Goal: Information Seeking & Learning: Check status

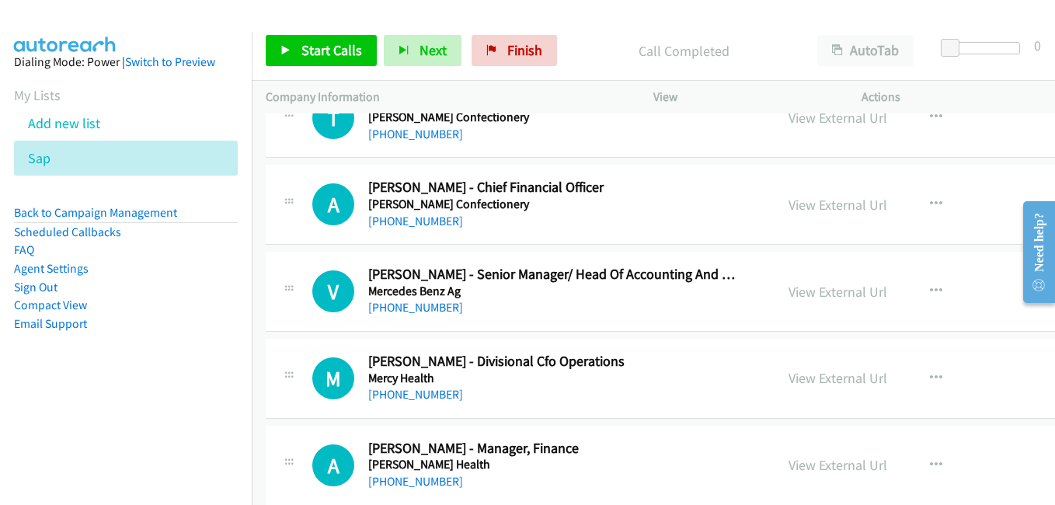
scroll to position [17717, 0]
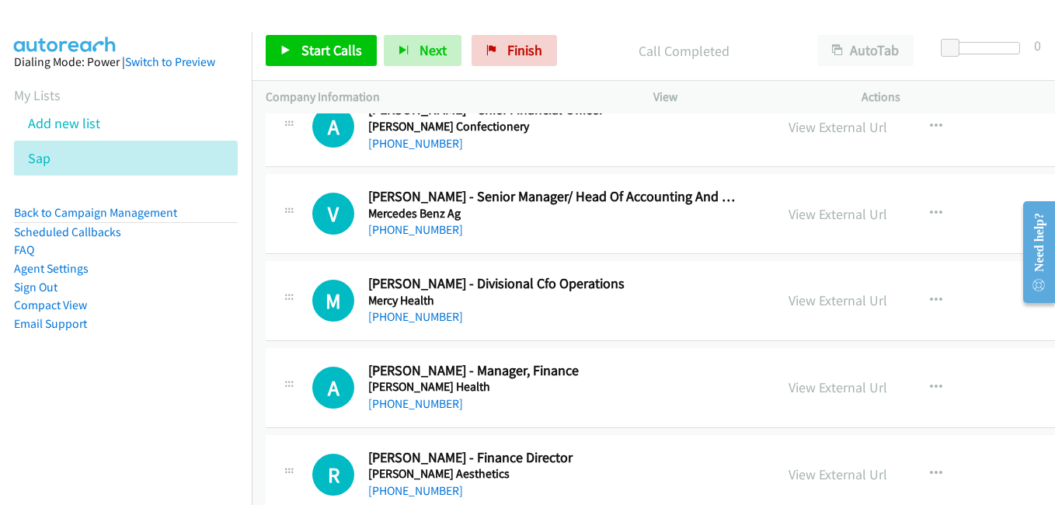
drag, startPoint x: 819, startPoint y: 305, endPoint x: 329, endPoint y: 17, distance: 568.8
click at [819, 305] on link "View External Url" at bounding box center [838, 300] width 99 height 18
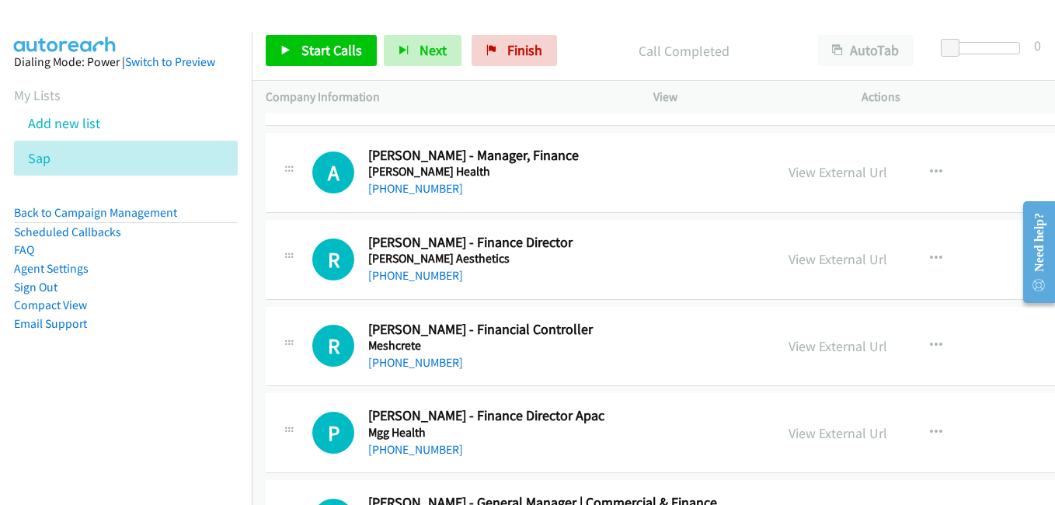
scroll to position [17950, 0]
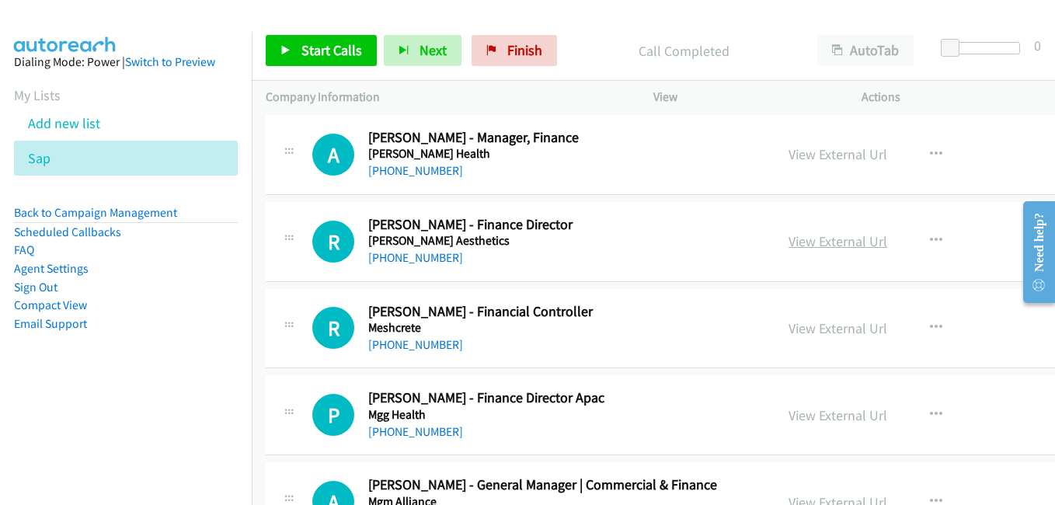
click at [796, 245] on link "View External Url" at bounding box center [838, 241] width 99 height 18
click at [807, 334] on link "View External Url" at bounding box center [838, 328] width 99 height 18
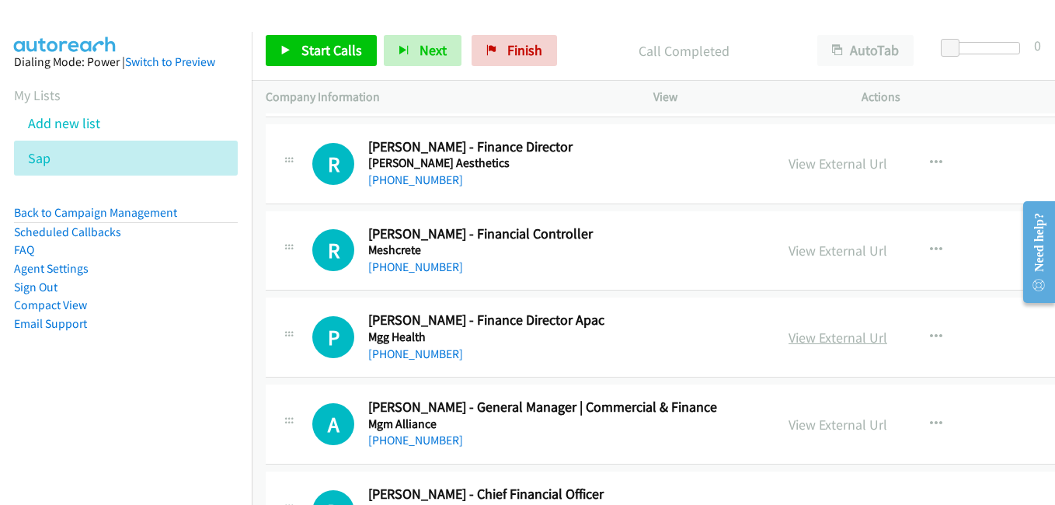
click at [833, 334] on link "View External Url" at bounding box center [838, 338] width 99 height 18
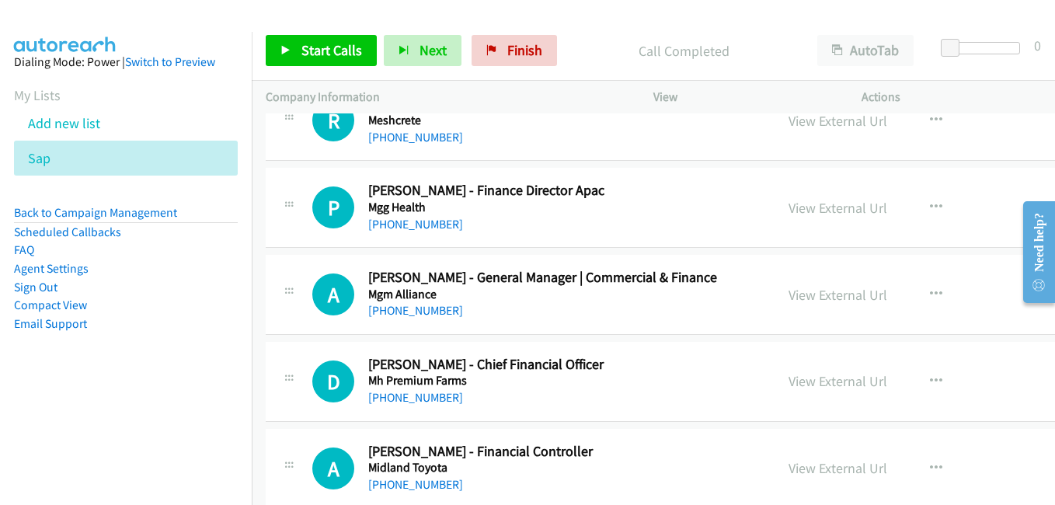
scroll to position [18183, 0]
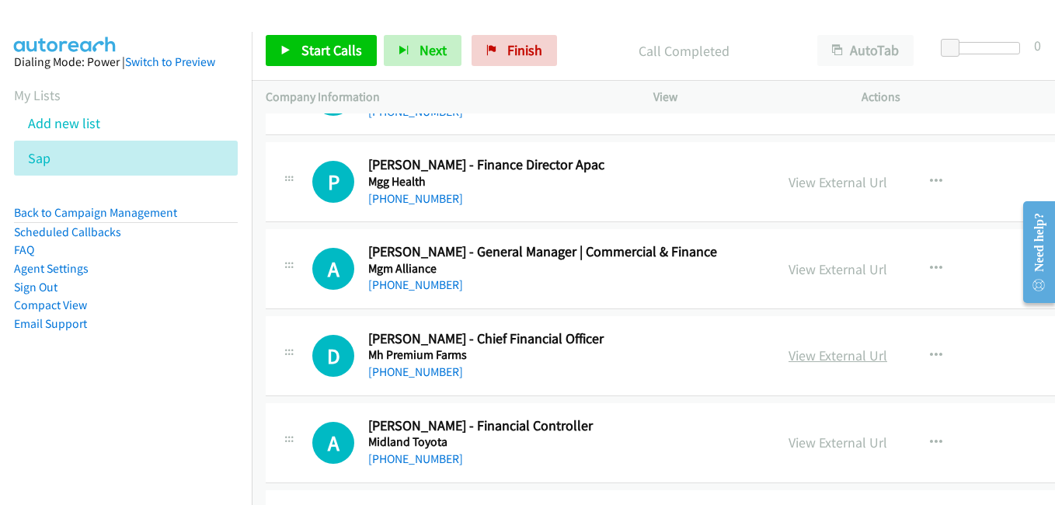
click at [810, 361] on link "View External Url" at bounding box center [838, 356] width 99 height 18
click at [816, 450] on link "View External Url" at bounding box center [838, 443] width 99 height 18
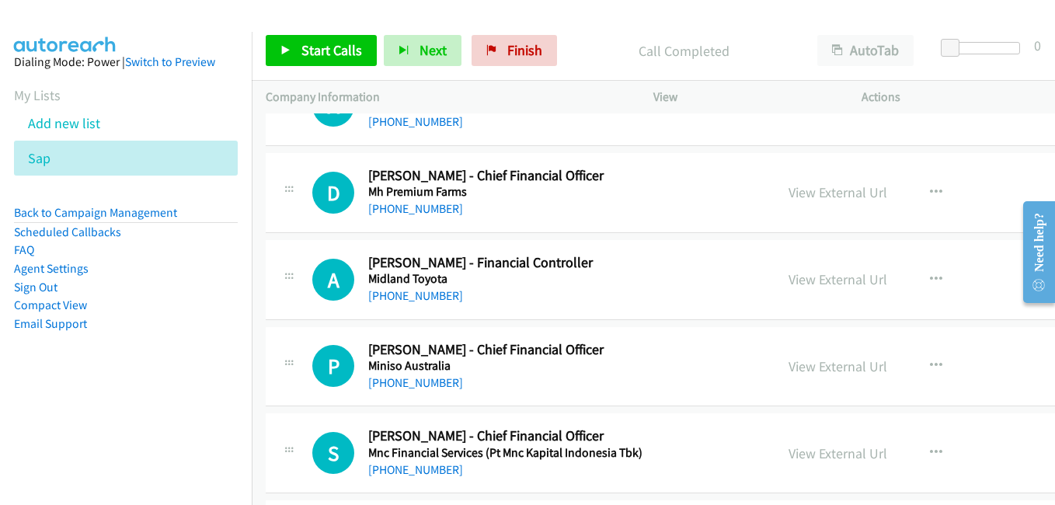
scroll to position [18416, 0]
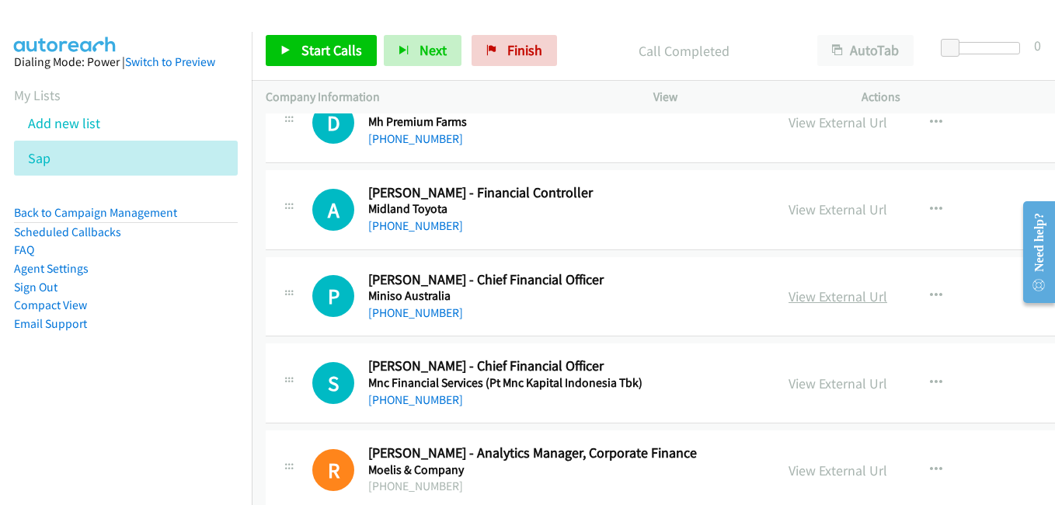
click at [811, 301] on link "View External Url" at bounding box center [838, 297] width 99 height 18
click at [830, 384] on link "View External Url" at bounding box center [838, 384] width 99 height 18
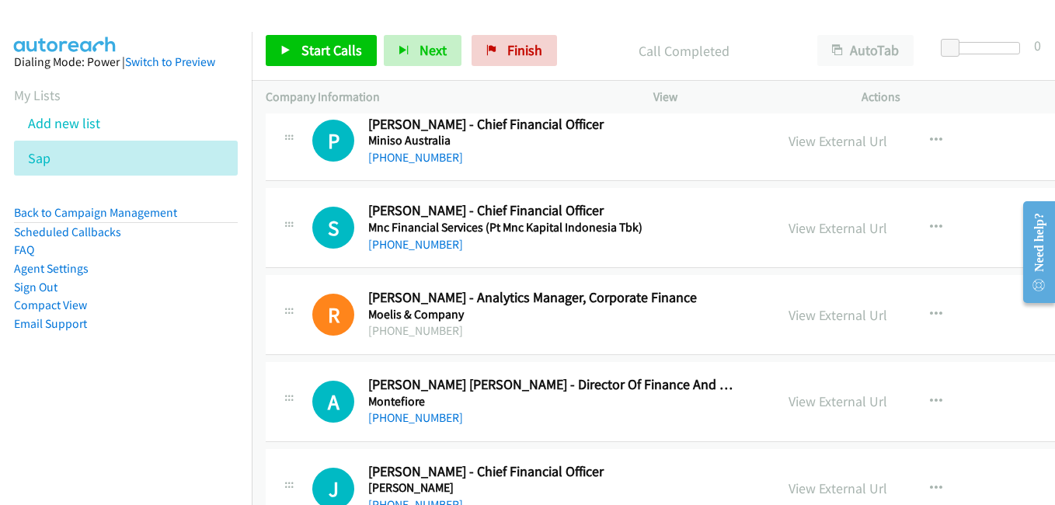
scroll to position [18649, 0]
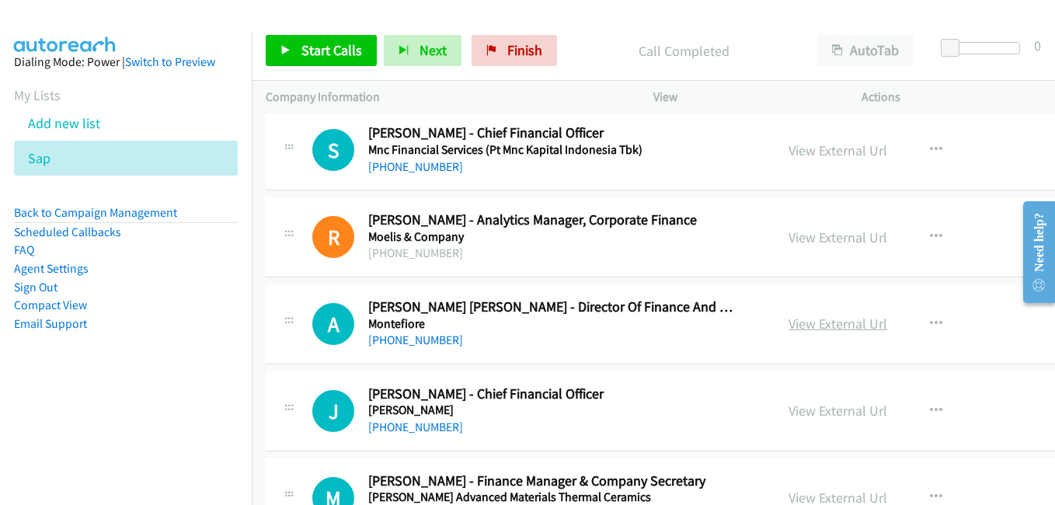
click at [834, 323] on link "View External Url" at bounding box center [838, 324] width 99 height 18
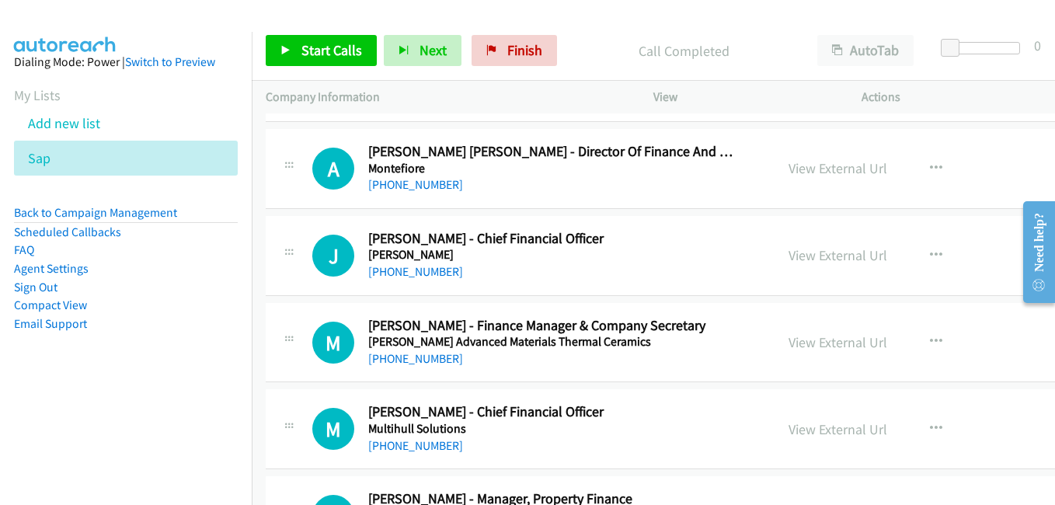
scroll to position [18883, 0]
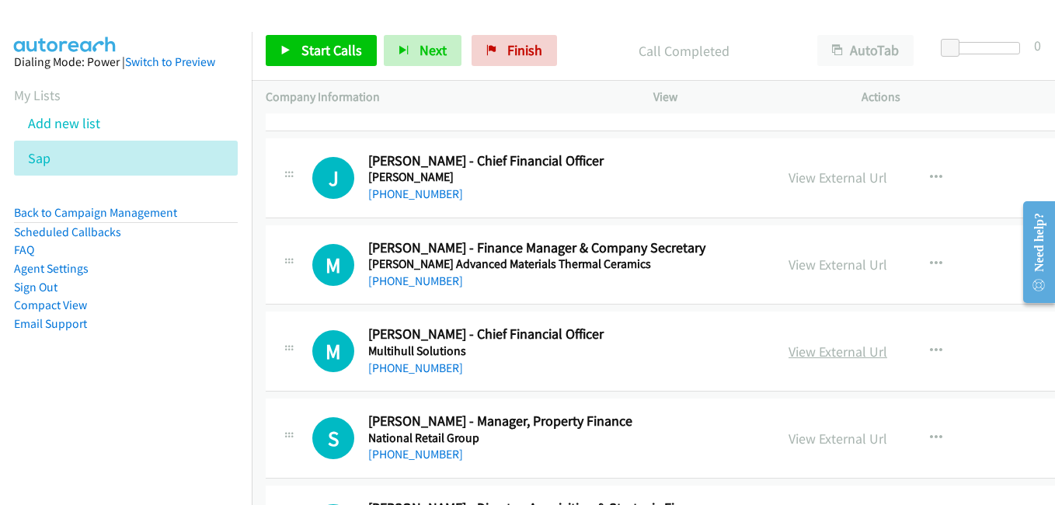
click at [824, 352] on link "View External Url" at bounding box center [838, 352] width 99 height 18
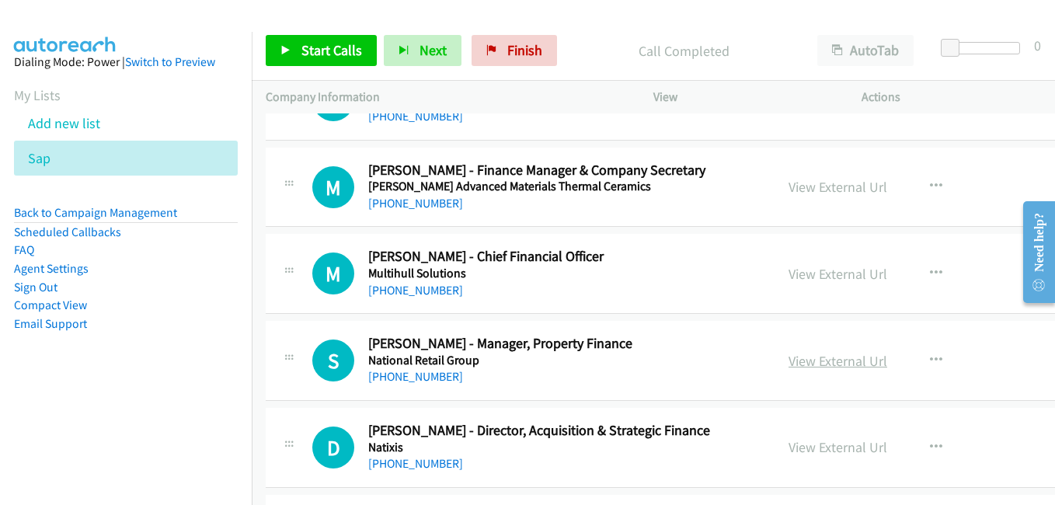
click at [825, 368] on link "View External Url" at bounding box center [838, 361] width 99 height 18
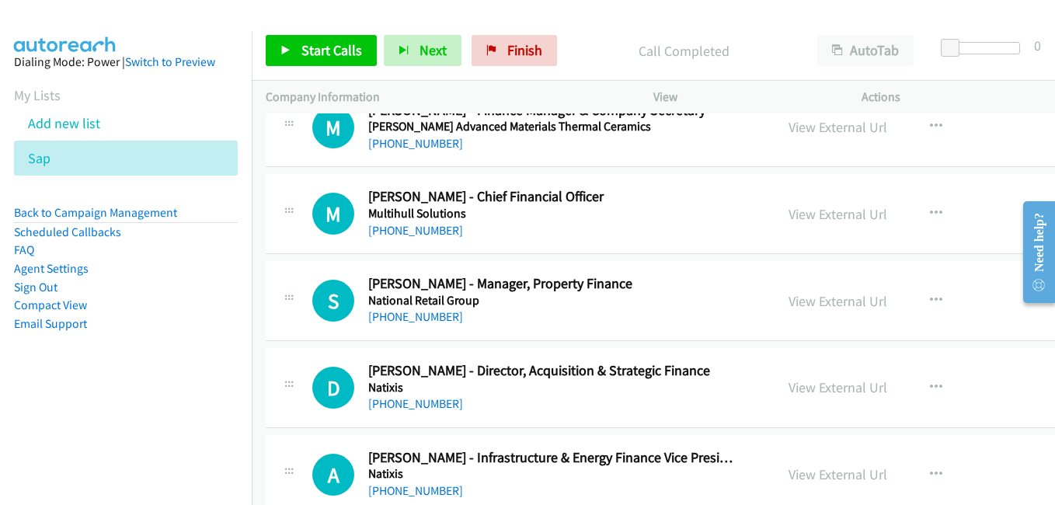
scroll to position [19038, 0]
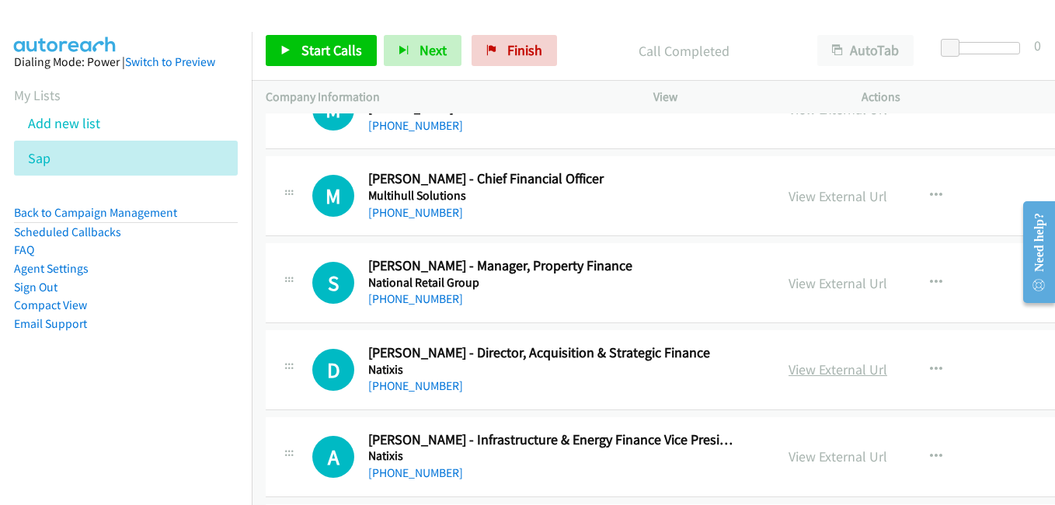
click at [810, 369] on link "View External Url" at bounding box center [838, 370] width 99 height 18
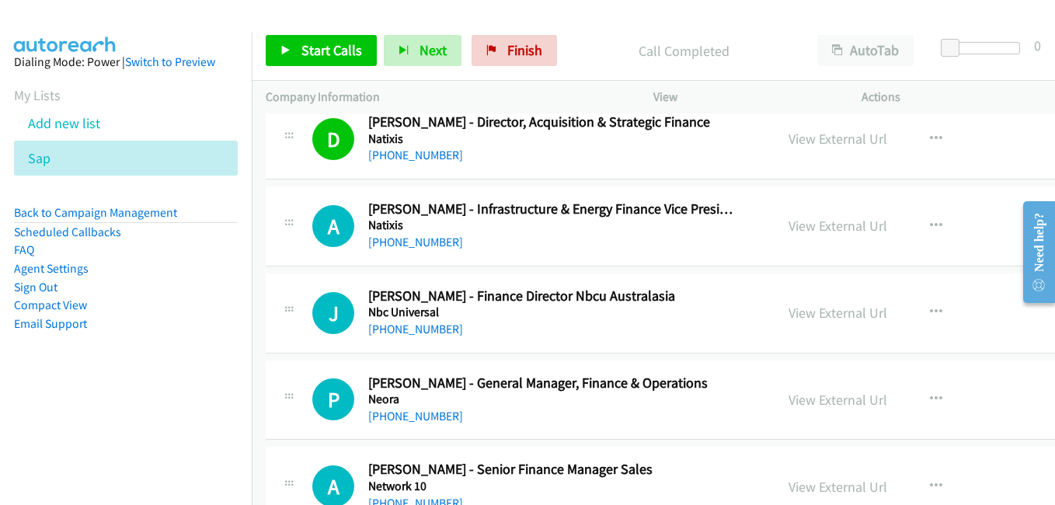
scroll to position [19271, 0]
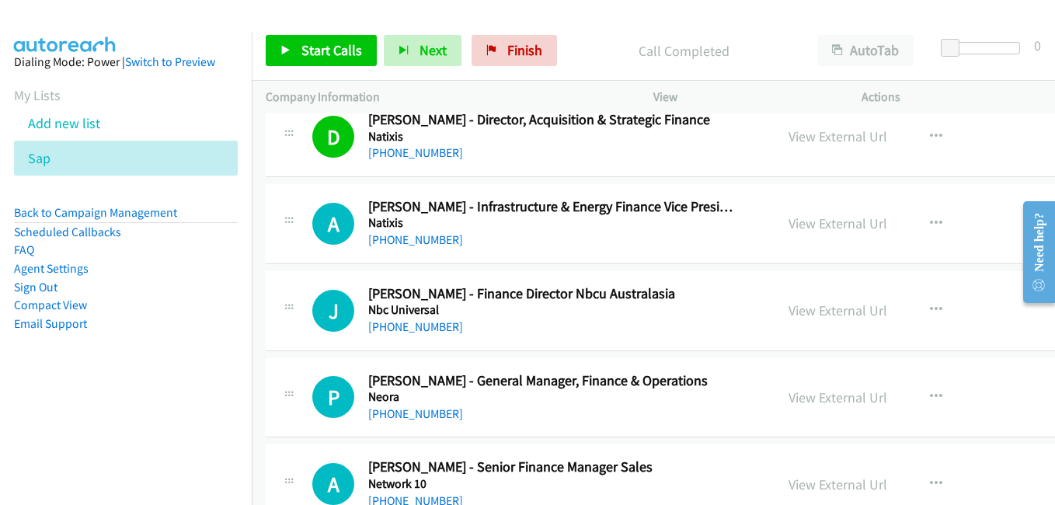
drag, startPoint x: 838, startPoint y: 310, endPoint x: 795, endPoint y: 288, distance: 48.0
click at [838, 310] on link "View External Url" at bounding box center [838, 310] width 99 height 18
click at [816, 390] on link "View External Url" at bounding box center [838, 398] width 99 height 18
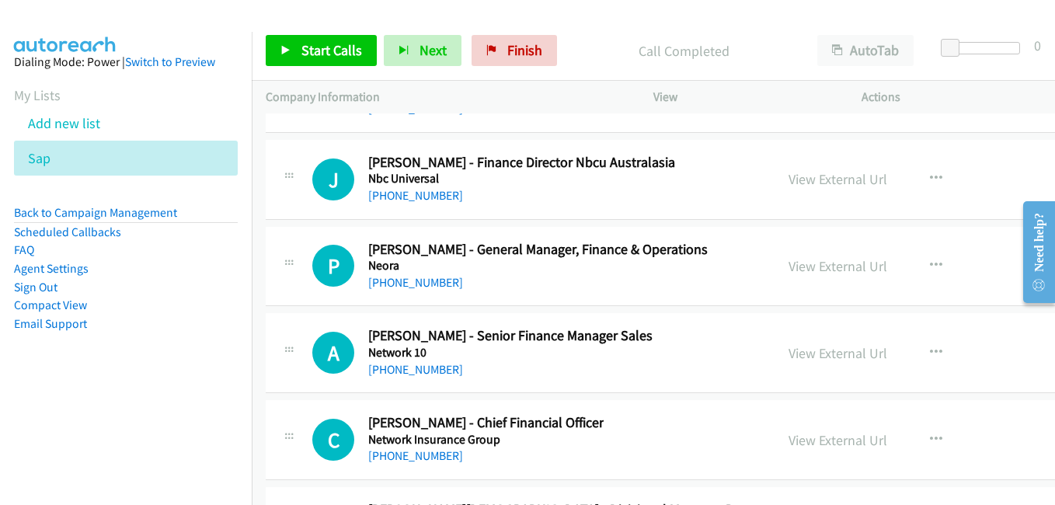
scroll to position [19426, 0]
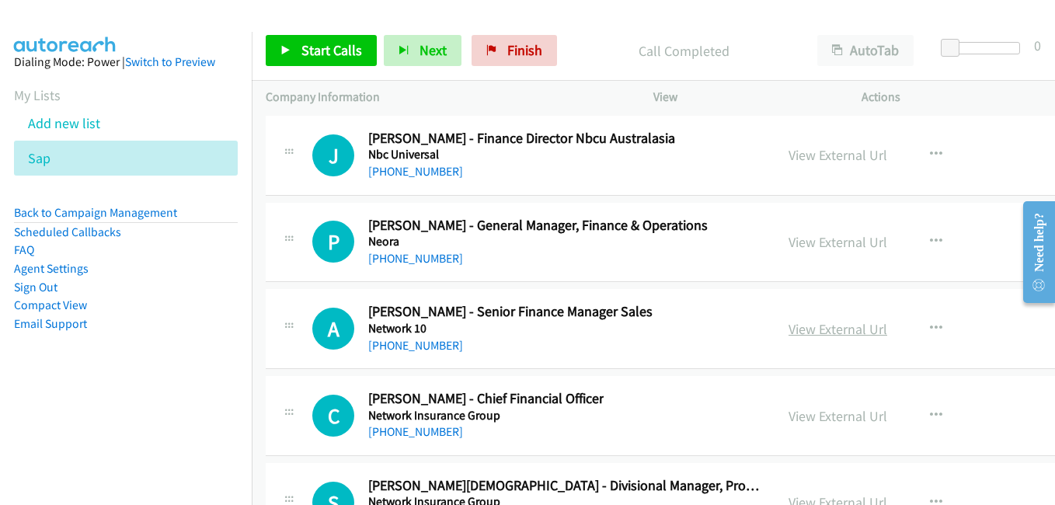
click at [820, 331] on link "View External Url" at bounding box center [838, 329] width 99 height 18
click at [829, 419] on link "View External Url" at bounding box center [838, 416] width 99 height 18
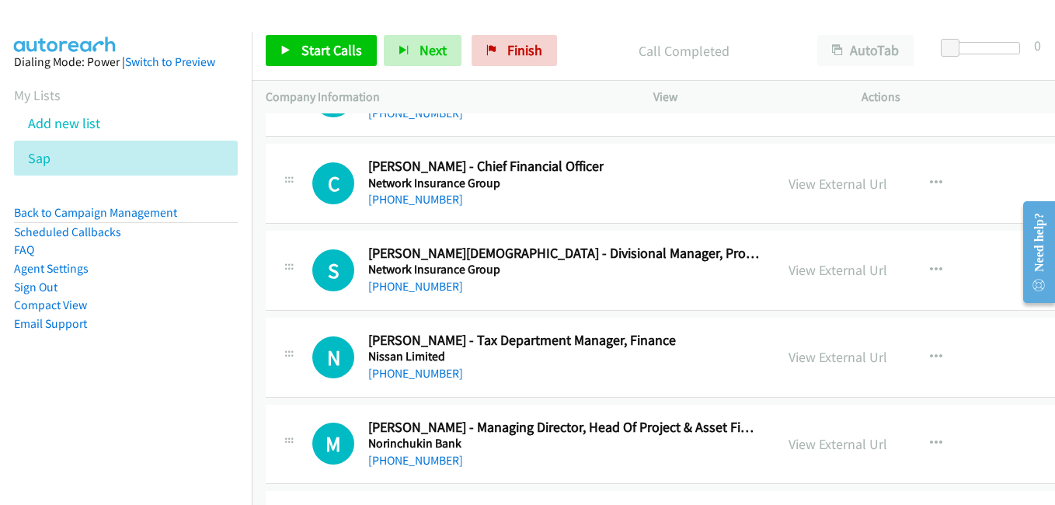
scroll to position [19660, 0]
drag, startPoint x: 824, startPoint y: 271, endPoint x: 415, endPoint y: 122, distance: 435.1
click at [824, 271] on link "View External Url" at bounding box center [838, 269] width 99 height 18
click at [834, 355] on link "View External Url" at bounding box center [838, 356] width 99 height 18
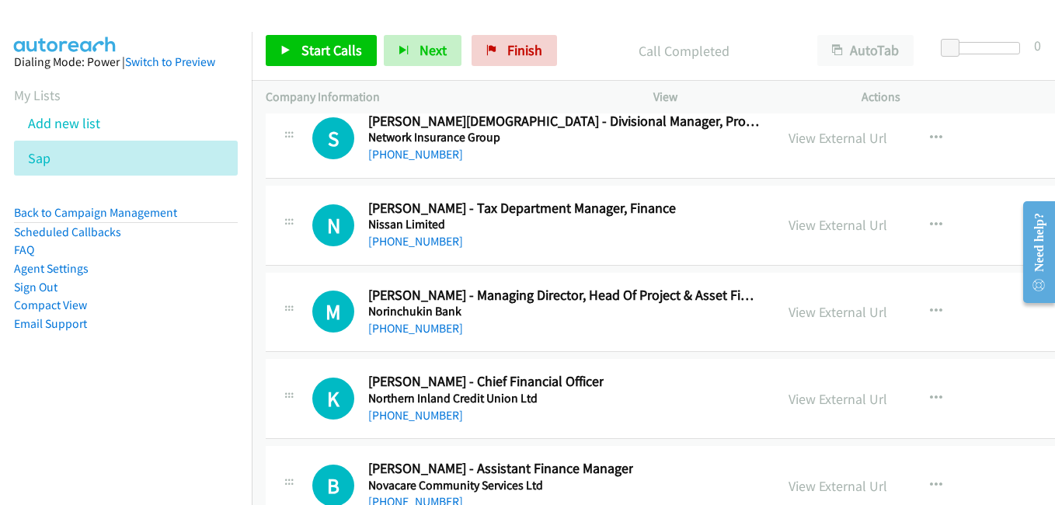
scroll to position [19815, 0]
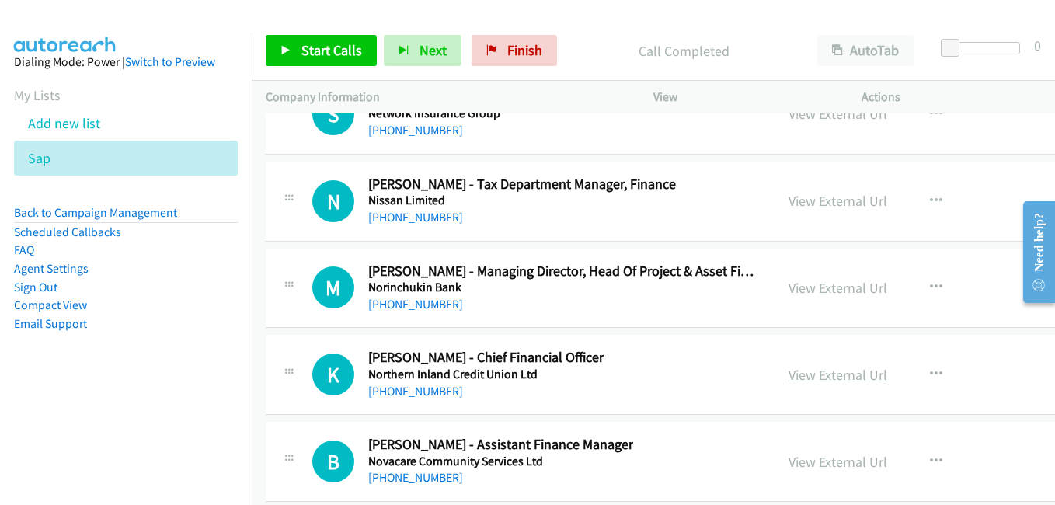
click at [816, 378] on link "View External Url" at bounding box center [838, 375] width 99 height 18
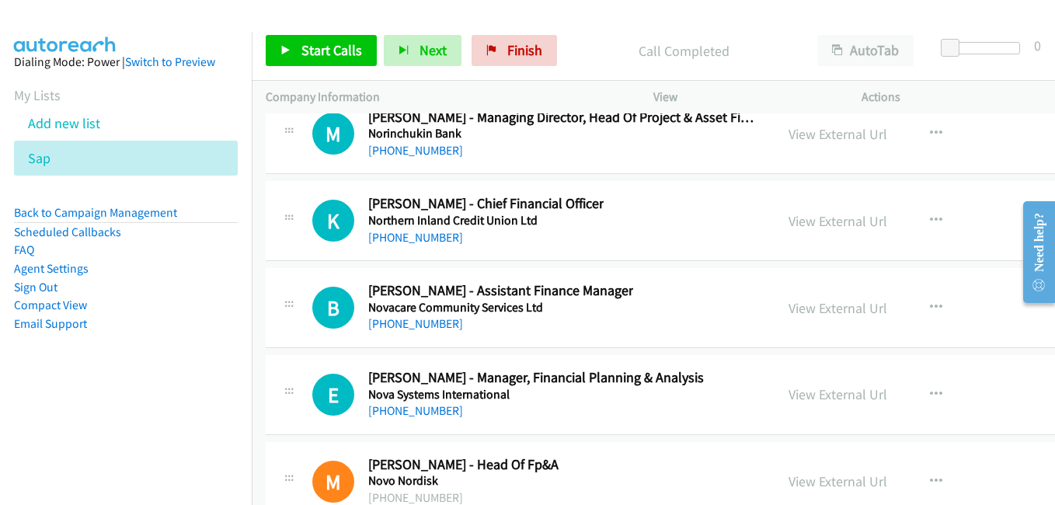
scroll to position [19970, 0]
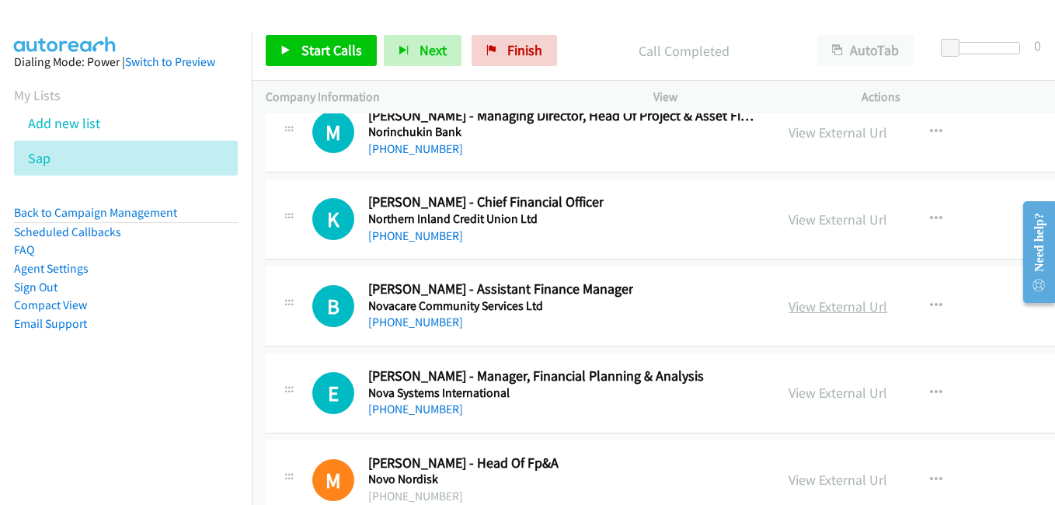
click at [832, 310] on link "View External Url" at bounding box center [838, 307] width 99 height 18
click at [815, 400] on link "View External Url" at bounding box center [838, 393] width 99 height 18
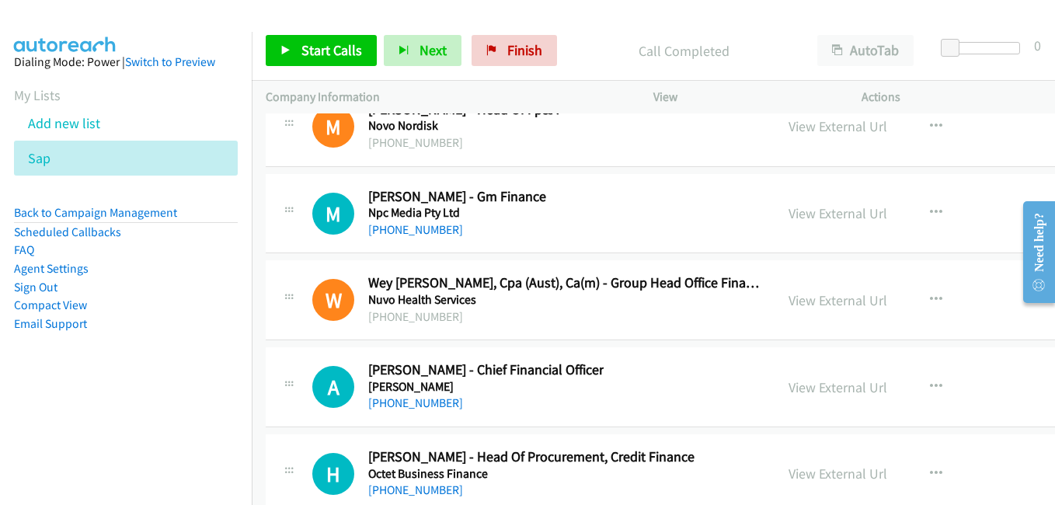
scroll to position [20359, 0]
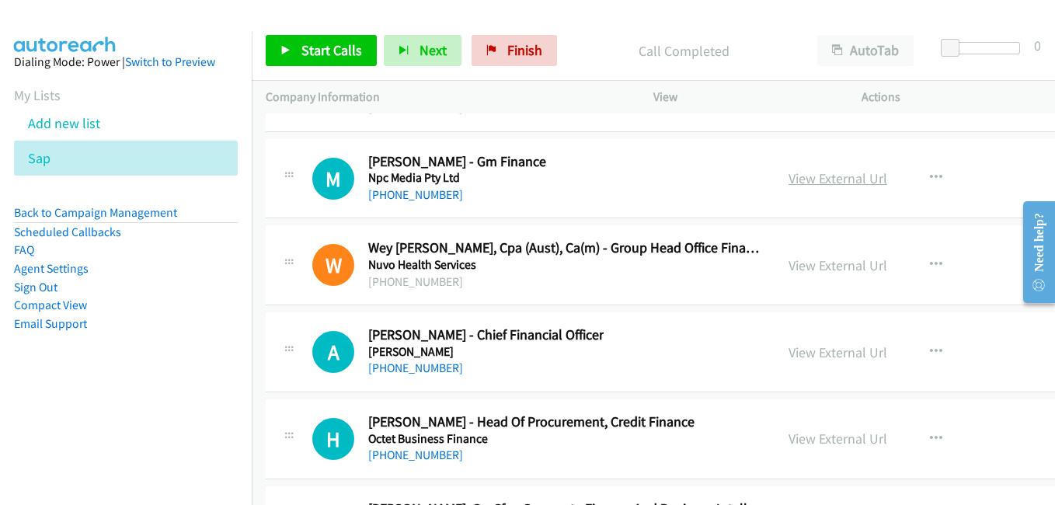
click at [830, 180] on link "View External Url" at bounding box center [838, 178] width 99 height 18
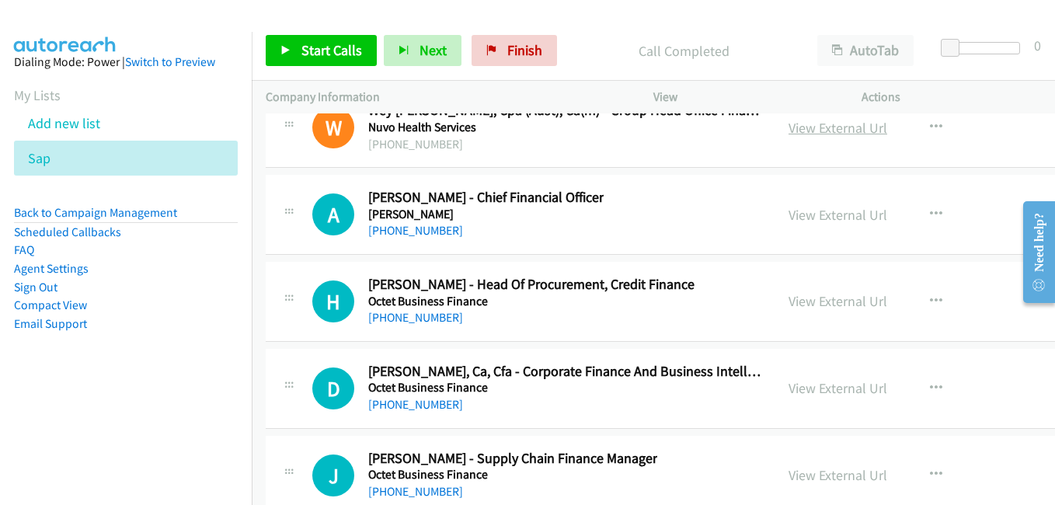
scroll to position [20514, 0]
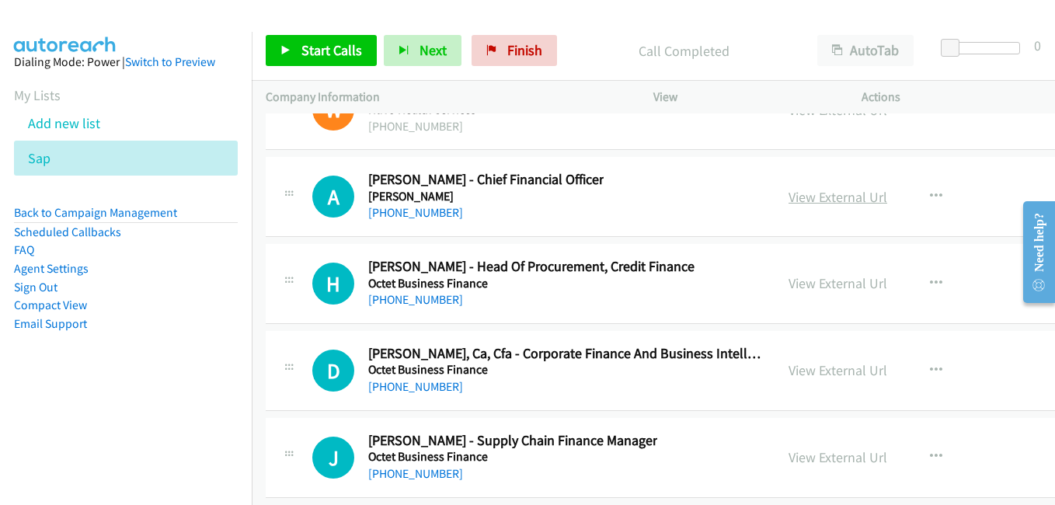
click at [820, 197] on link "View External Url" at bounding box center [838, 197] width 99 height 18
drag, startPoint x: 790, startPoint y: 287, endPoint x: 711, endPoint y: 268, distance: 81.4
click at [790, 287] on link "View External Url" at bounding box center [838, 283] width 99 height 18
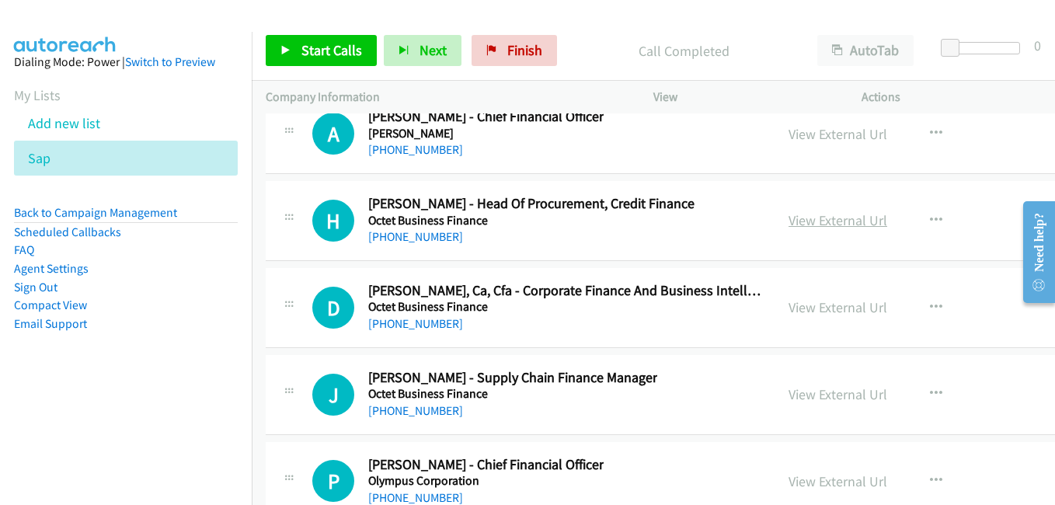
scroll to position [20592, 0]
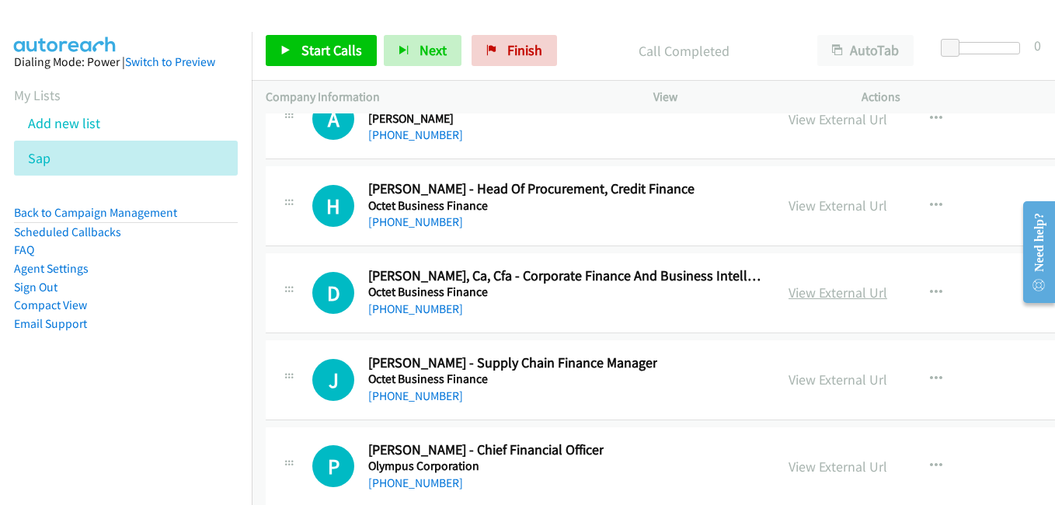
click at [811, 299] on link "View External Url" at bounding box center [838, 293] width 99 height 18
drag, startPoint x: 795, startPoint y: 376, endPoint x: 406, endPoint y: 175, distance: 437.6
click at [795, 376] on link "View External Url" at bounding box center [838, 380] width 99 height 18
drag, startPoint x: 835, startPoint y: 464, endPoint x: 671, endPoint y: 407, distance: 174.2
click at [835, 464] on link "View External Url" at bounding box center [838, 467] width 99 height 18
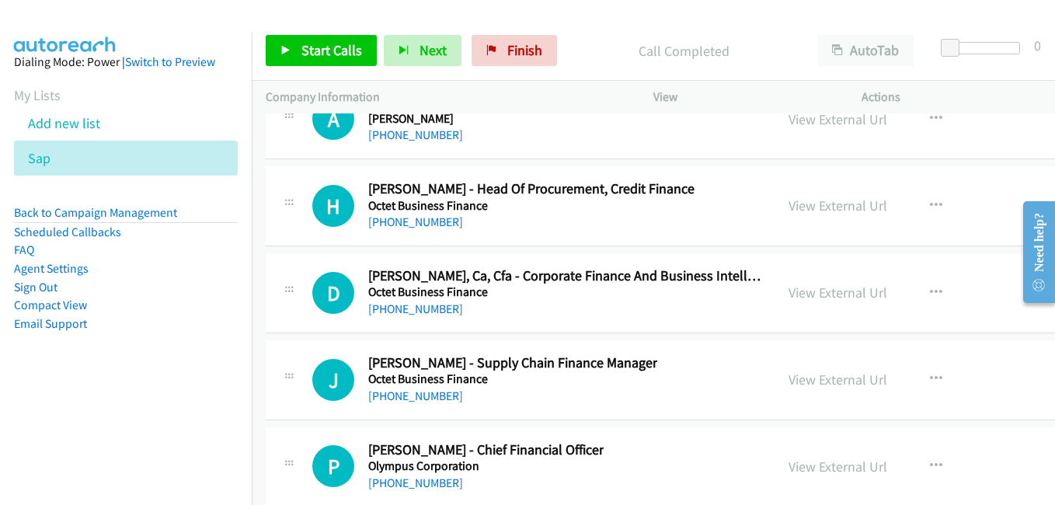
scroll to position [20825, 0]
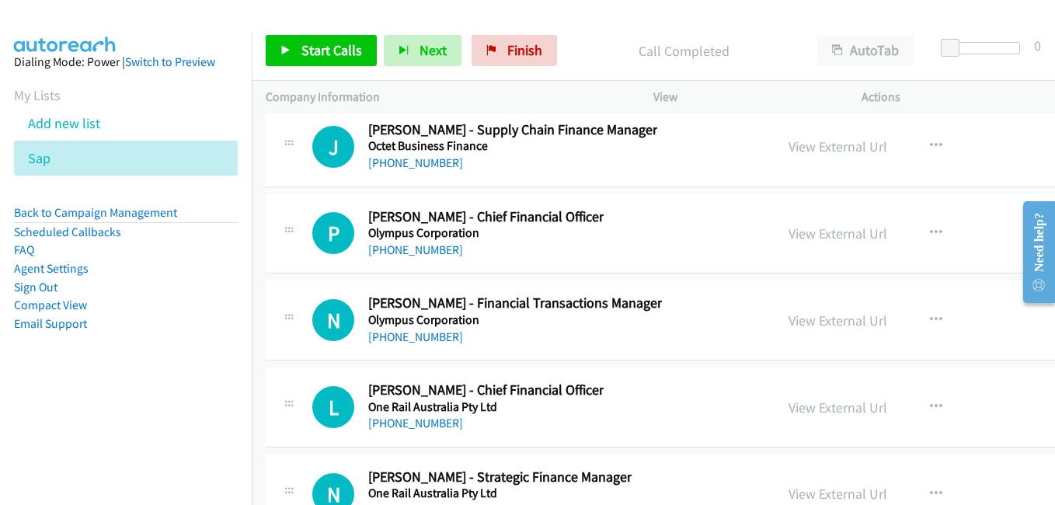
click at [823, 324] on link "View External Url" at bounding box center [838, 321] width 99 height 18
click at [801, 405] on link "View External Url" at bounding box center [838, 408] width 99 height 18
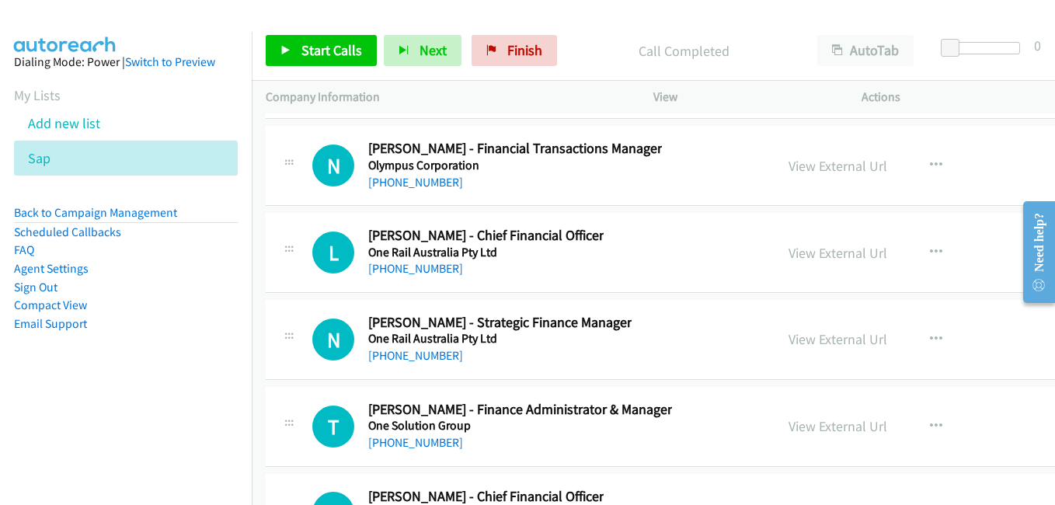
scroll to position [20981, 0]
click at [814, 343] on link "View External Url" at bounding box center [838, 338] width 99 height 18
drag, startPoint x: 824, startPoint y: 417, endPoint x: 764, endPoint y: 403, distance: 62.4
click at [824, 417] on link "View External Url" at bounding box center [838, 426] width 99 height 18
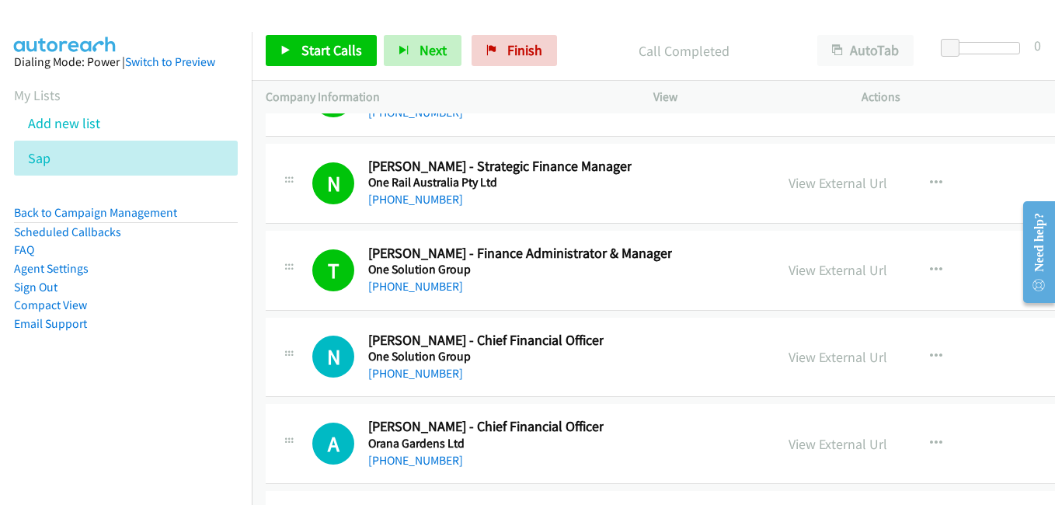
scroll to position [21291, 0]
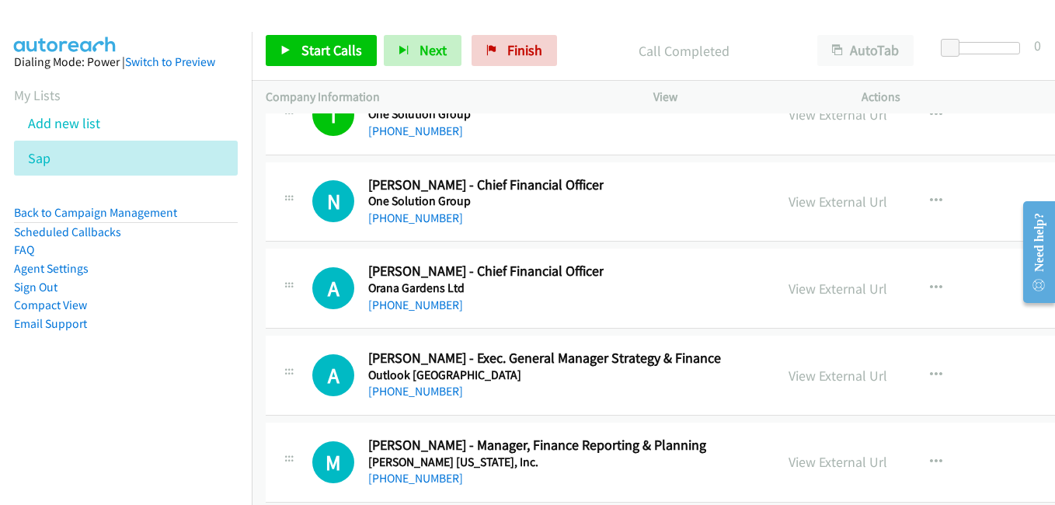
click at [792, 280] on link "View External Url" at bounding box center [838, 289] width 99 height 18
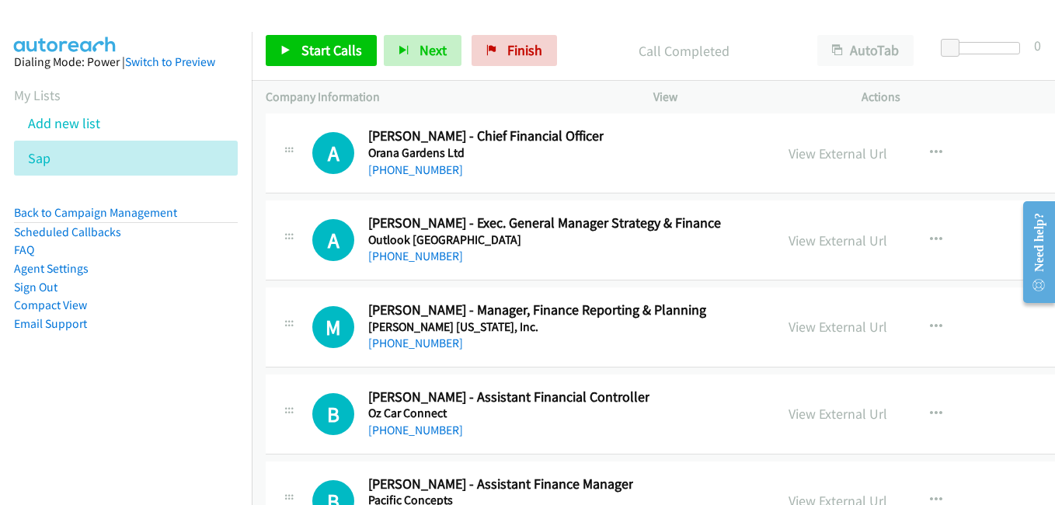
scroll to position [21447, 0]
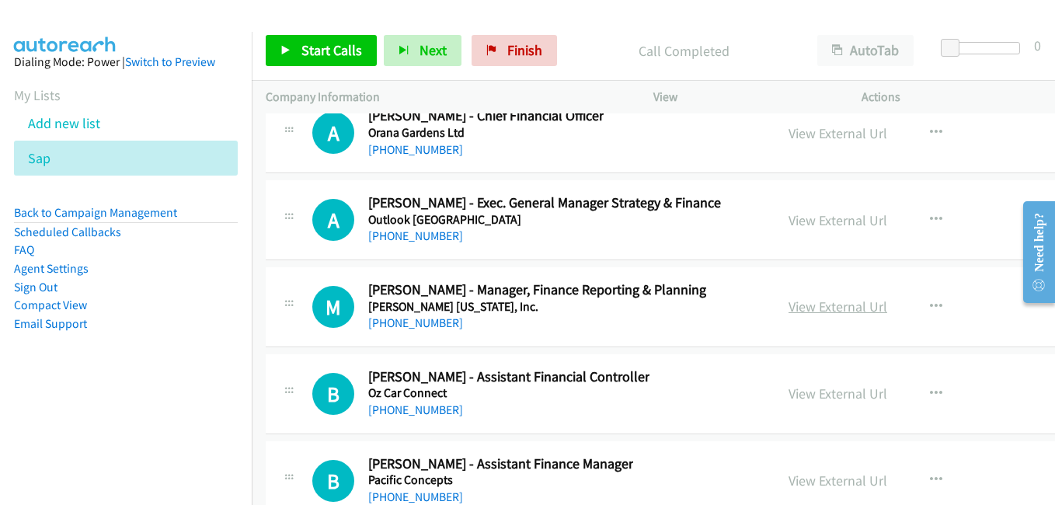
click at [827, 314] on link "View External Url" at bounding box center [838, 307] width 99 height 18
drag, startPoint x: 823, startPoint y: 395, endPoint x: 319, endPoint y: 30, distance: 622.7
click at [823, 395] on link "View External Url" at bounding box center [838, 394] width 99 height 18
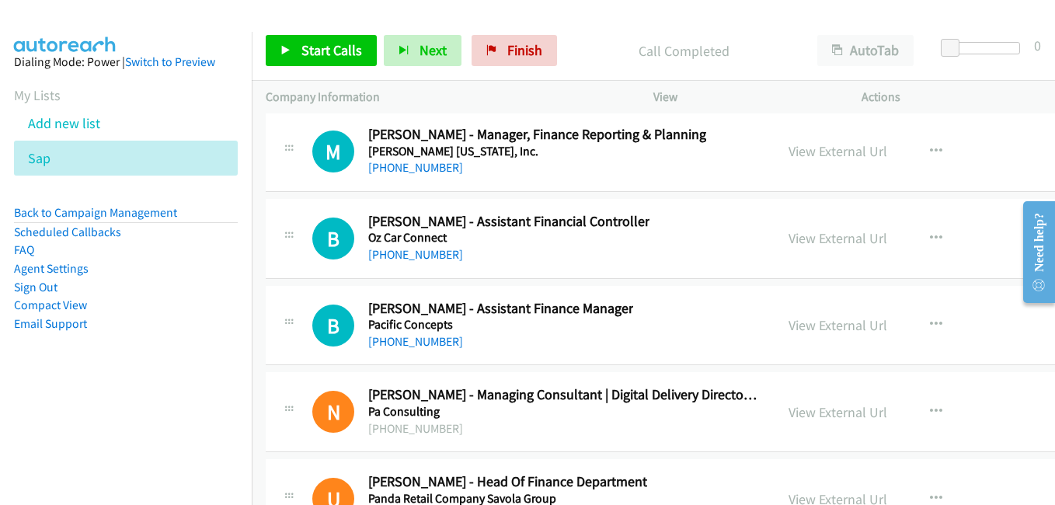
click at [827, 326] on link "View External Url" at bounding box center [838, 325] width 99 height 18
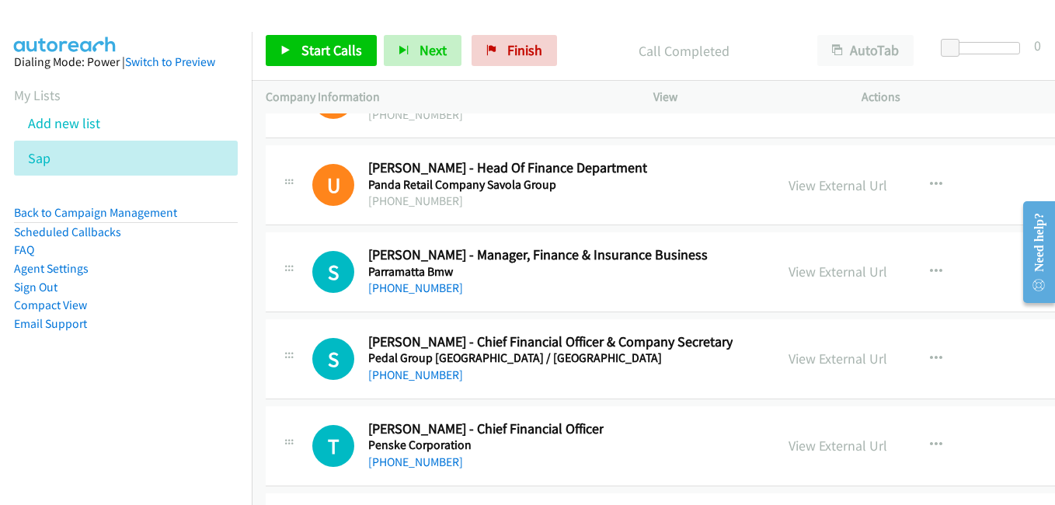
scroll to position [21991, 0]
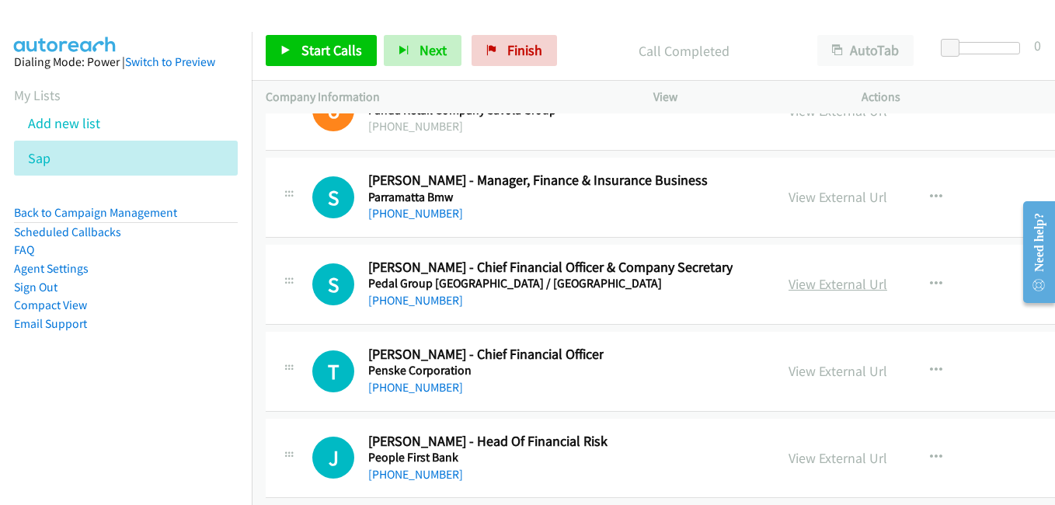
click at [817, 291] on link "View External Url" at bounding box center [838, 284] width 99 height 18
drag, startPoint x: 816, startPoint y: 373, endPoint x: 764, endPoint y: 354, distance: 55.6
click at [816, 373] on link "View External Url" at bounding box center [838, 371] width 99 height 18
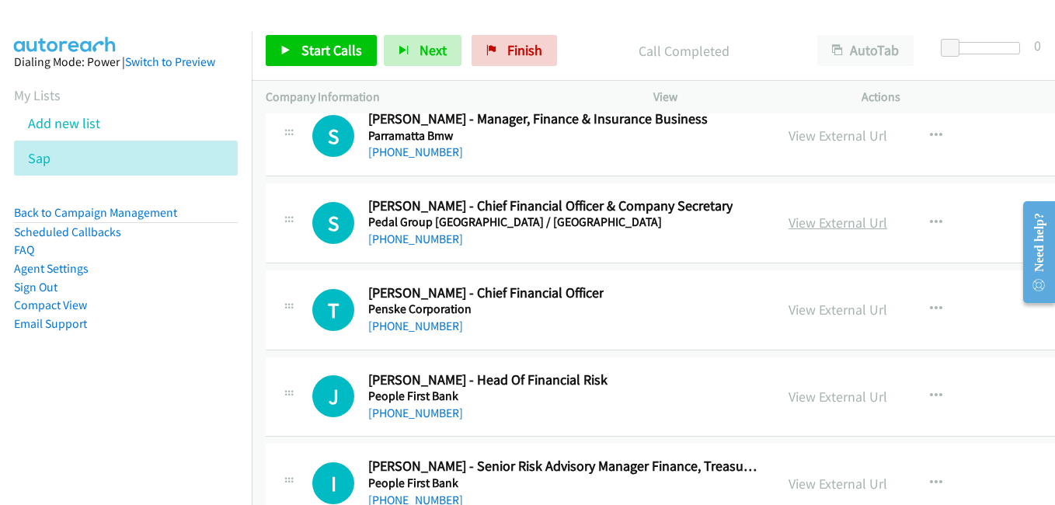
scroll to position [22146, 0]
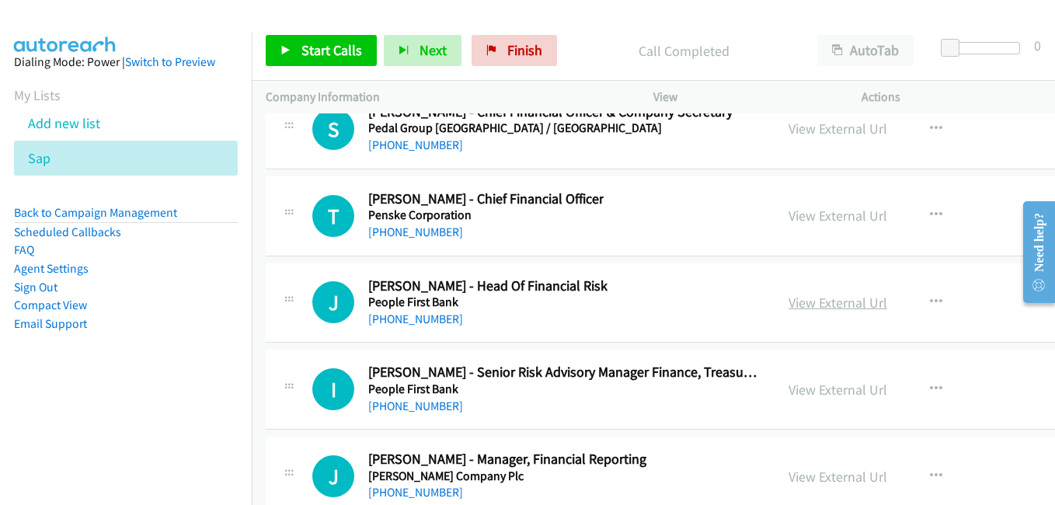
drag, startPoint x: 835, startPoint y: 300, endPoint x: 811, endPoint y: 295, distance: 23.8
click at [835, 300] on link "View External Url" at bounding box center [838, 303] width 99 height 18
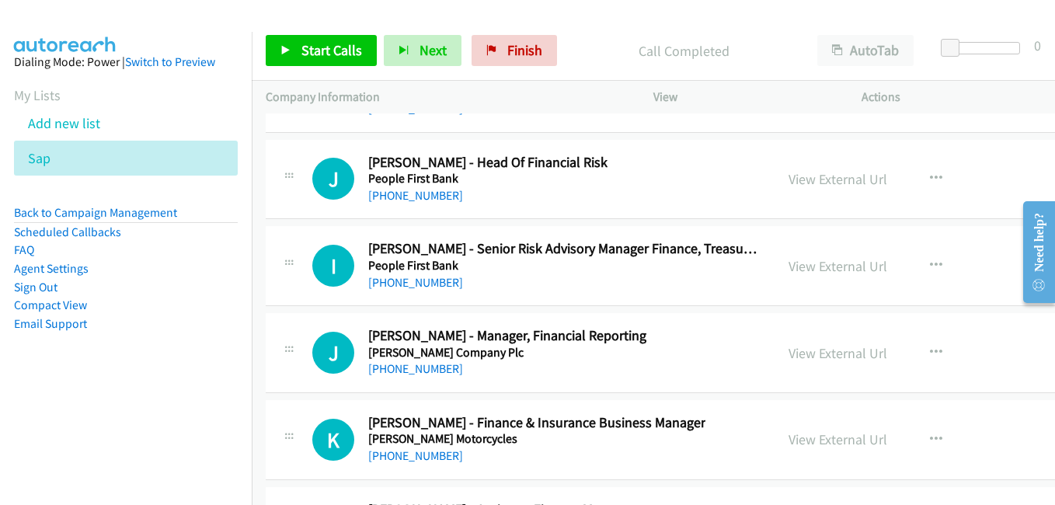
scroll to position [22302, 0]
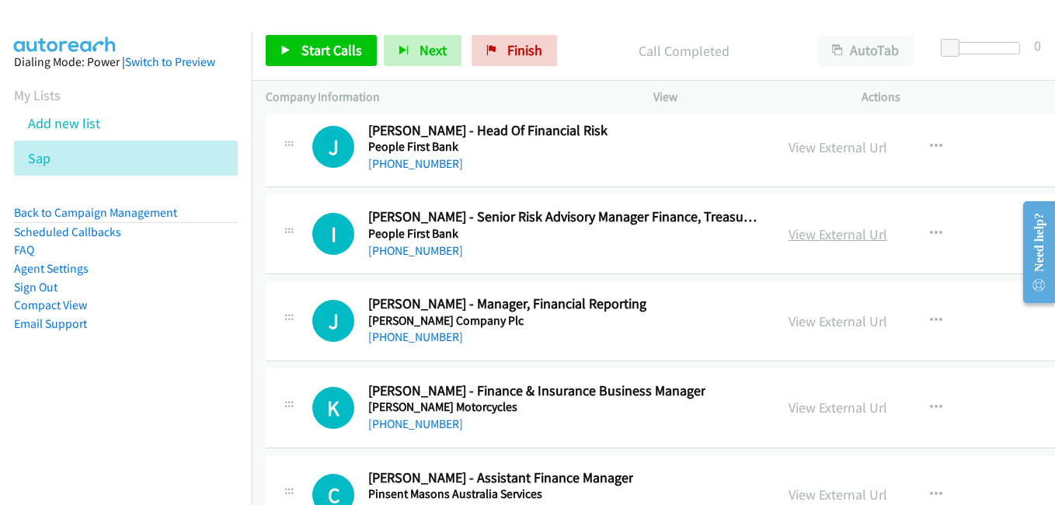
click at [828, 235] on link "View External Url" at bounding box center [838, 234] width 99 height 18
click at [789, 315] on link "View External Url" at bounding box center [838, 321] width 99 height 18
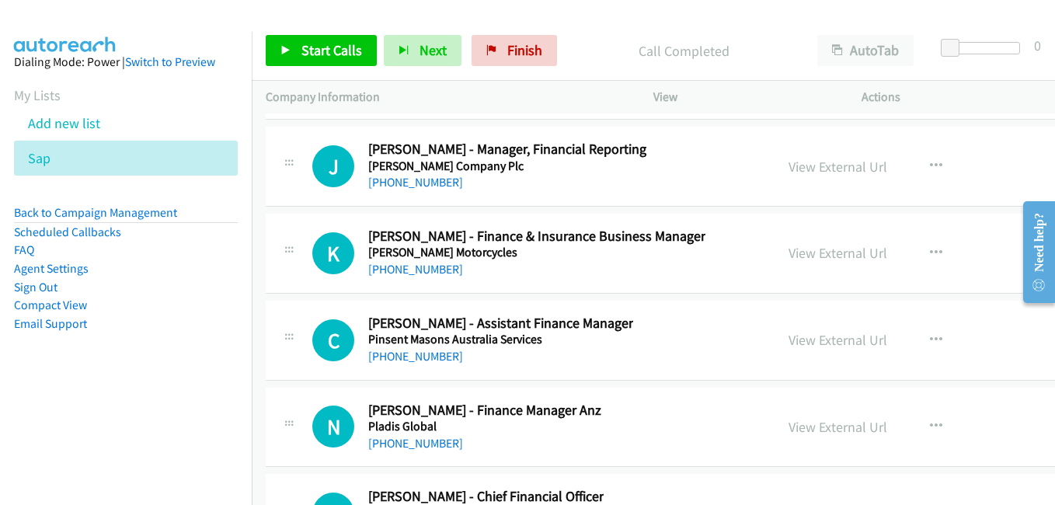
scroll to position [22457, 0]
drag, startPoint x: 810, startPoint y: 252, endPoint x: 612, endPoint y: 187, distance: 207.6
click at [810, 252] on link "View External Url" at bounding box center [838, 252] width 99 height 18
drag, startPoint x: 798, startPoint y: 343, endPoint x: 526, endPoint y: 240, distance: 290.7
click at [798, 343] on link "View External Url" at bounding box center [838, 339] width 99 height 18
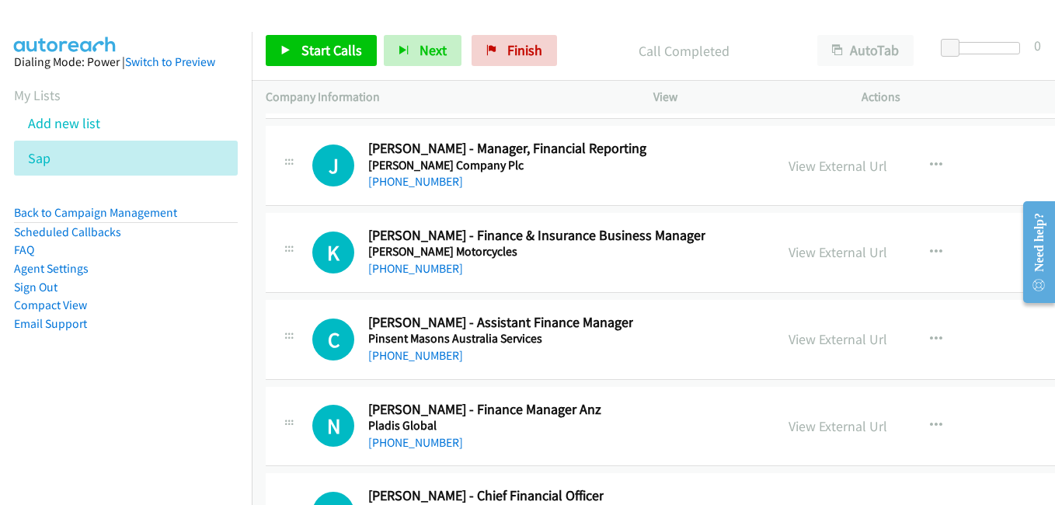
drag, startPoint x: 802, startPoint y: 427, endPoint x: 571, endPoint y: 326, distance: 251.9
click at [802, 427] on link "View External Url" at bounding box center [838, 426] width 99 height 18
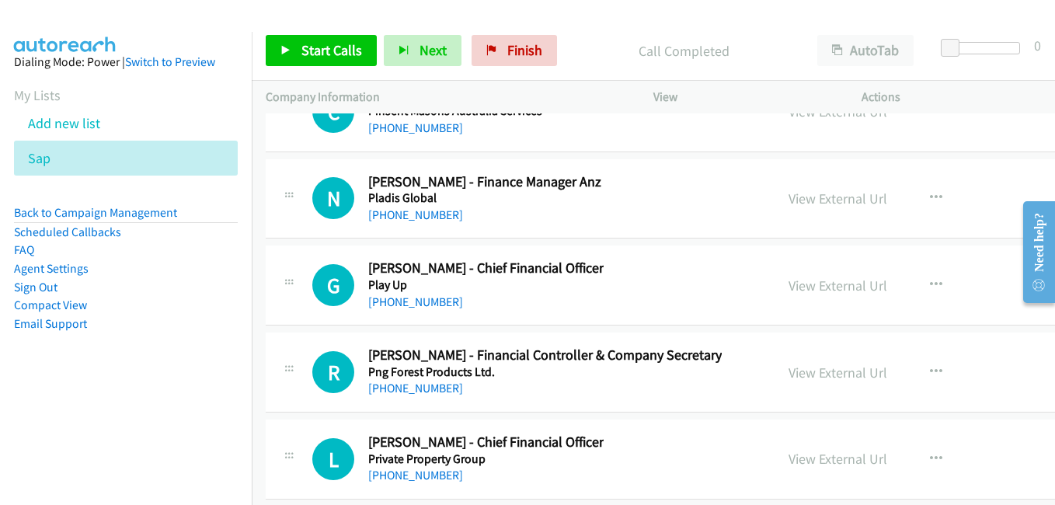
scroll to position [22690, 0]
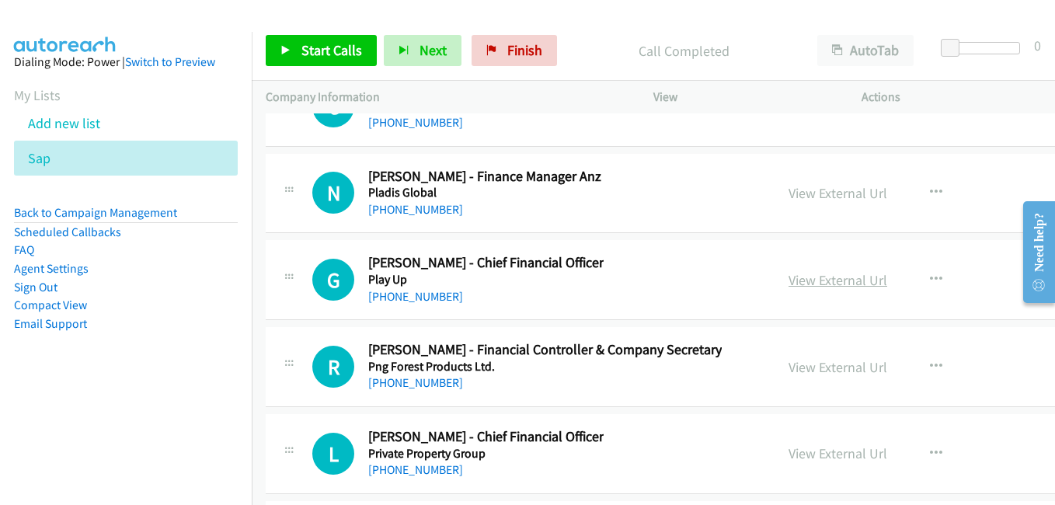
drag, startPoint x: 808, startPoint y: 286, endPoint x: 797, endPoint y: 284, distance: 11.0
click at [808, 286] on link "View External Url" at bounding box center [838, 280] width 99 height 18
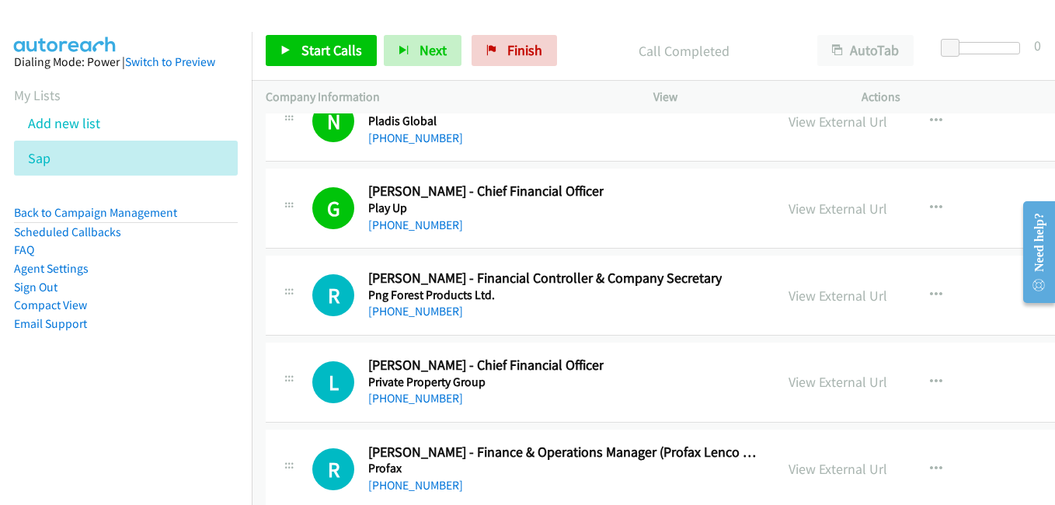
scroll to position [22846, 0]
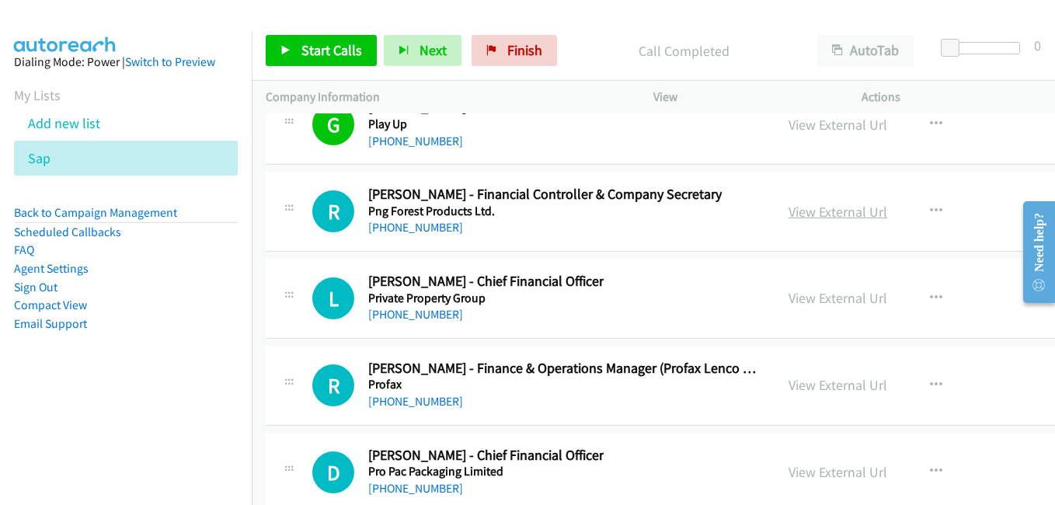
click at [812, 214] on link "View External Url" at bounding box center [838, 212] width 99 height 18
click at [800, 305] on link "View External Url" at bounding box center [838, 298] width 99 height 18
drag, startPoint x: 829, startPoint y: 385, endPoint x: 808, endPoint y: 375, distance: 23.3
click at [829, 385] on link "View External Url" at bounding box center [838, 385] width 99 height 18
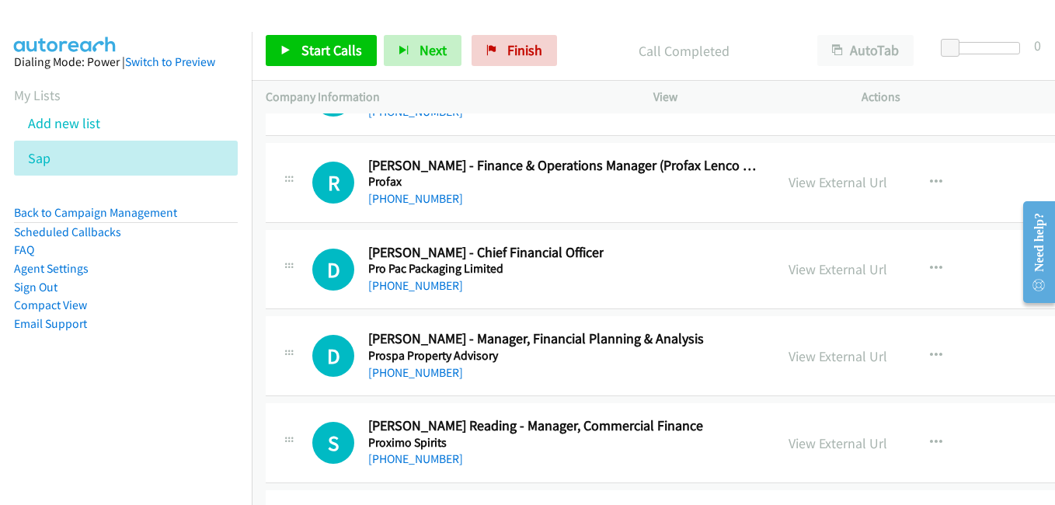
scroll to position [23079, 0]
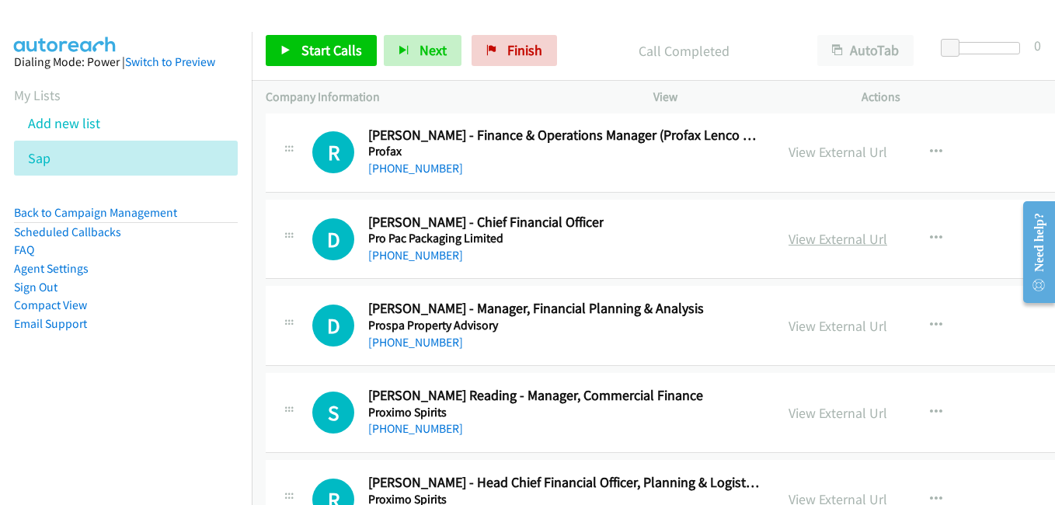
click at [807, 235] on link "View External Url" at bounding box center [838, 239] width 99 height 18
click at [834, 325] on link "View External Url" at bounding box center [838, 326] width 99 height 18
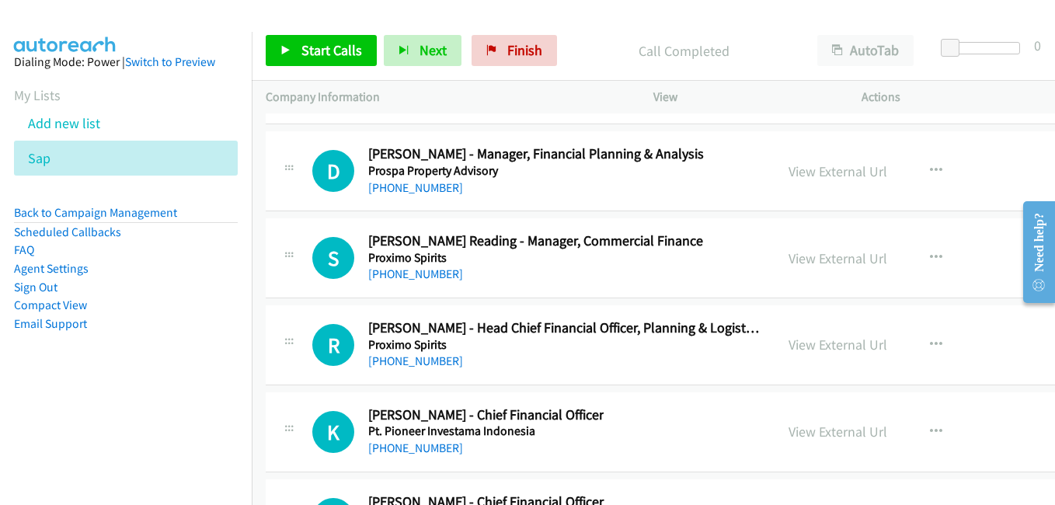
scroll to position [23234, 0]
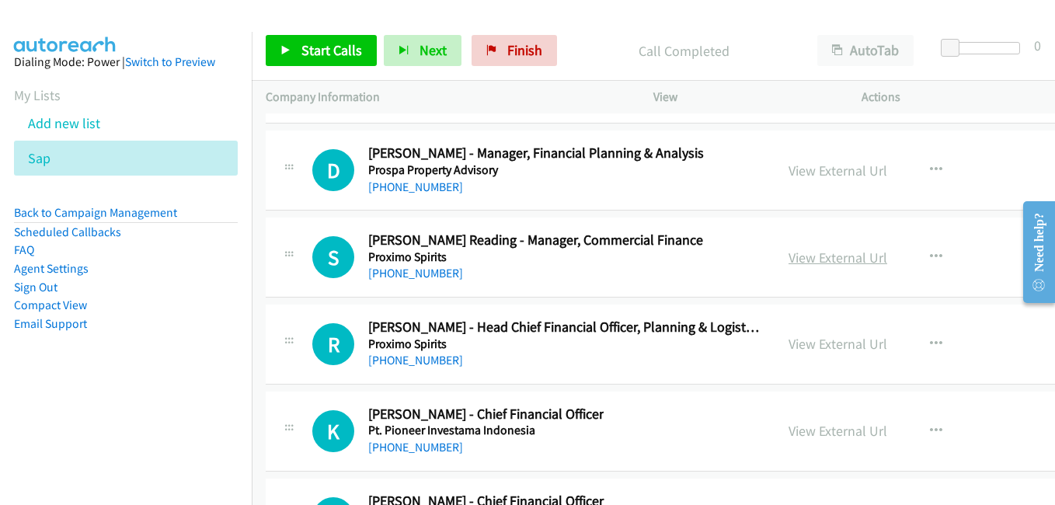
click at [790, 263] on link "View External Url" at bounding box center [838, 258] width 99 height 18
click at [813, 352] on link "View External Url" at bounding box center [838, 344] width 99 height 18
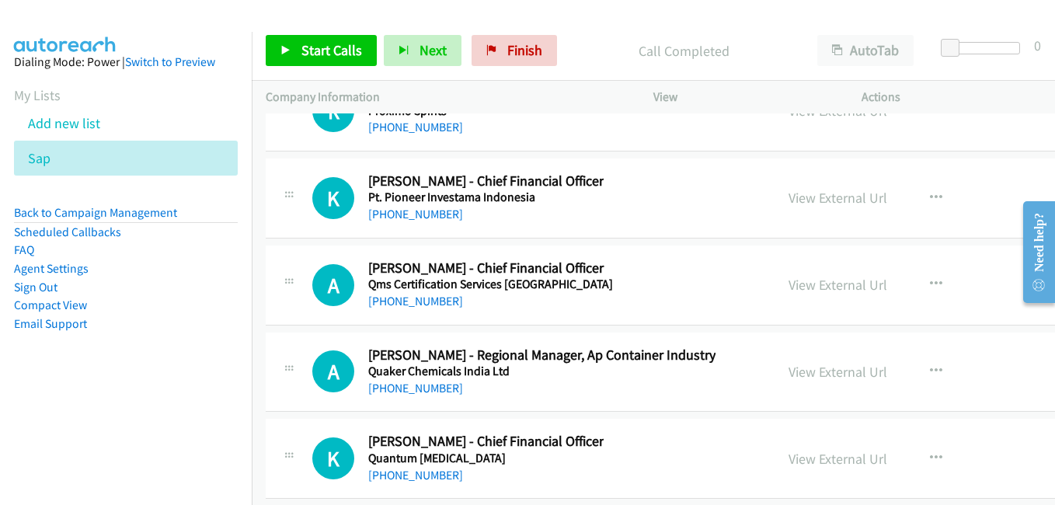
scroll to position [23545, 0]
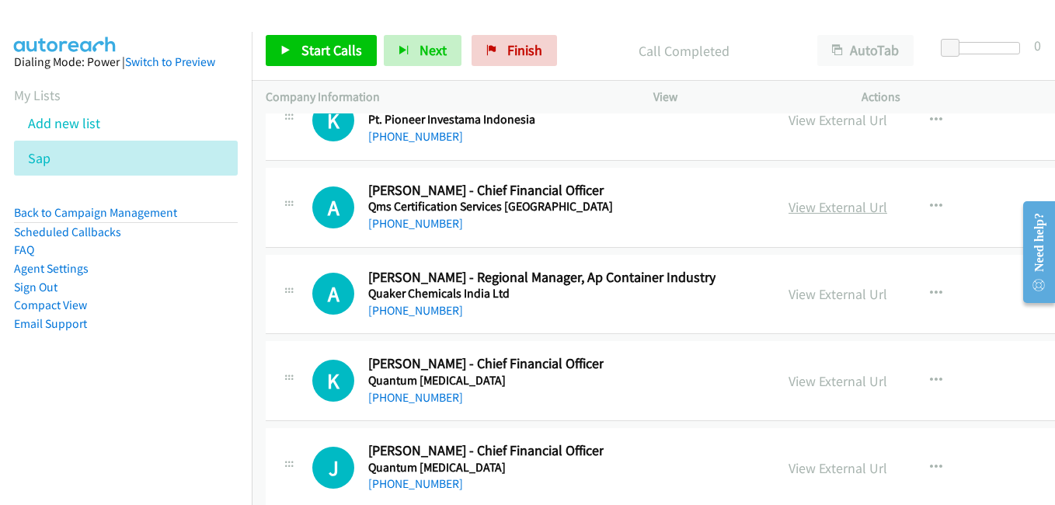
click at [810, 209] on link "View External Url" at bounding box center [838, 207] width 99 height 18
drag, startPoint x: 810, startPoint y: 377, endPoint x: 796, endPoint y: 370, distance: 15.6
click at [810, 377] on link "View External Url" at bounding box center [838, 381] width 99 height 18
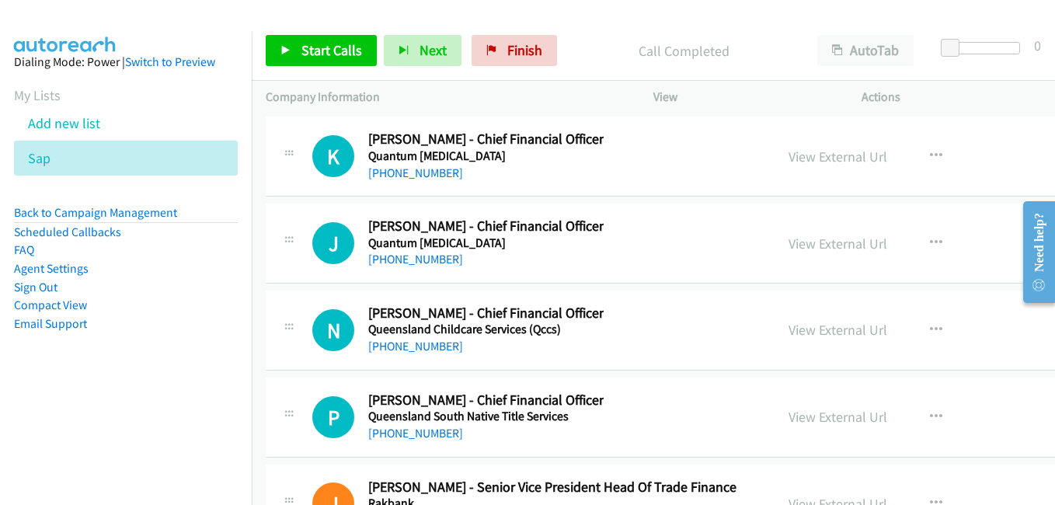
scroll to position [23778, 0]
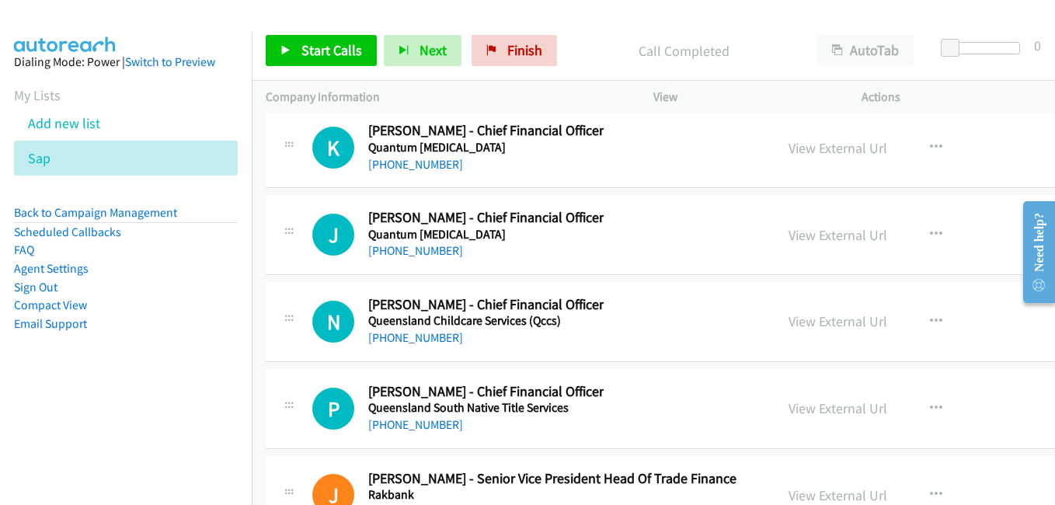
drag, startPoint x: 803, startPoint y: 233, endPoint x: 282, endPoint y: 1, distance: 570.1
click at [803, 233] on link "View External Url" at bounding box center [838, 235] width 99 height 18
click at [807, 316] on link "View External Url" at bounding box center [838, 321] width 99 height 18
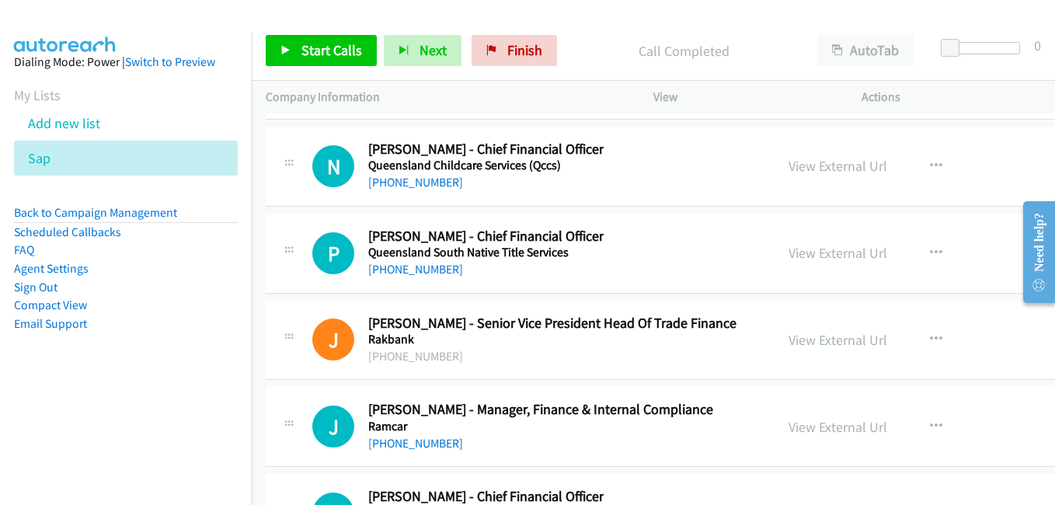
scroll to position [24011, 0]
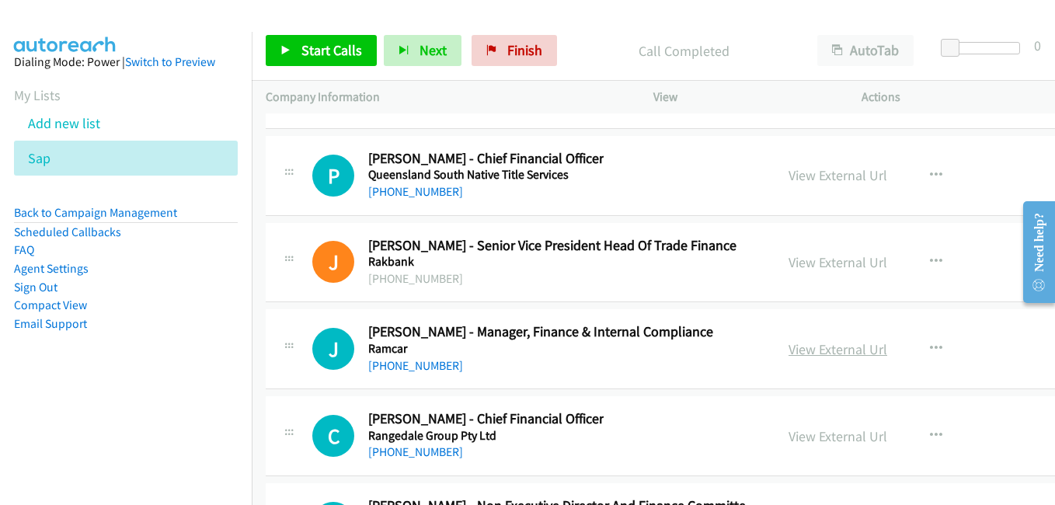
click at [796, 344] on link "View External Url" at bounding box center [838, 349] width 99 height 18
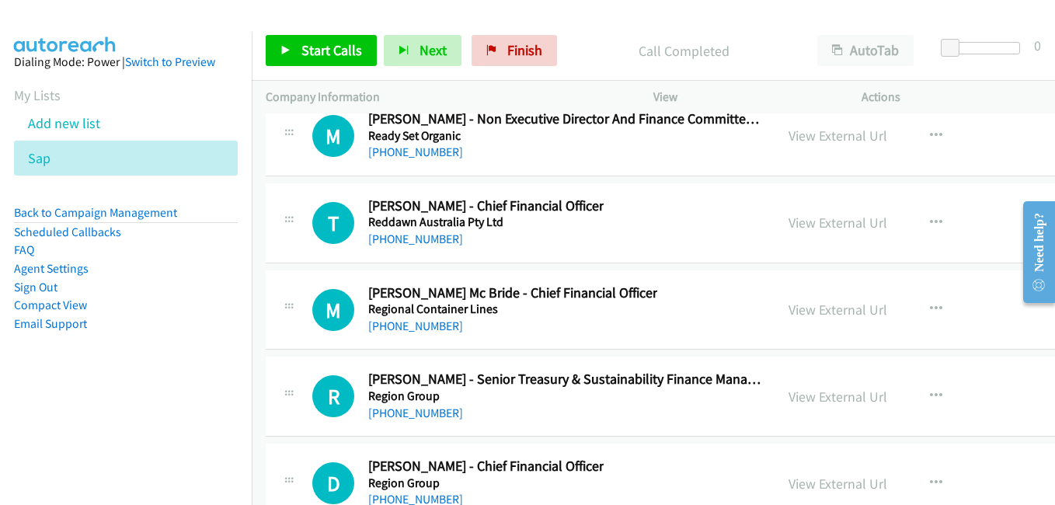
scroll to position [24400, 0]
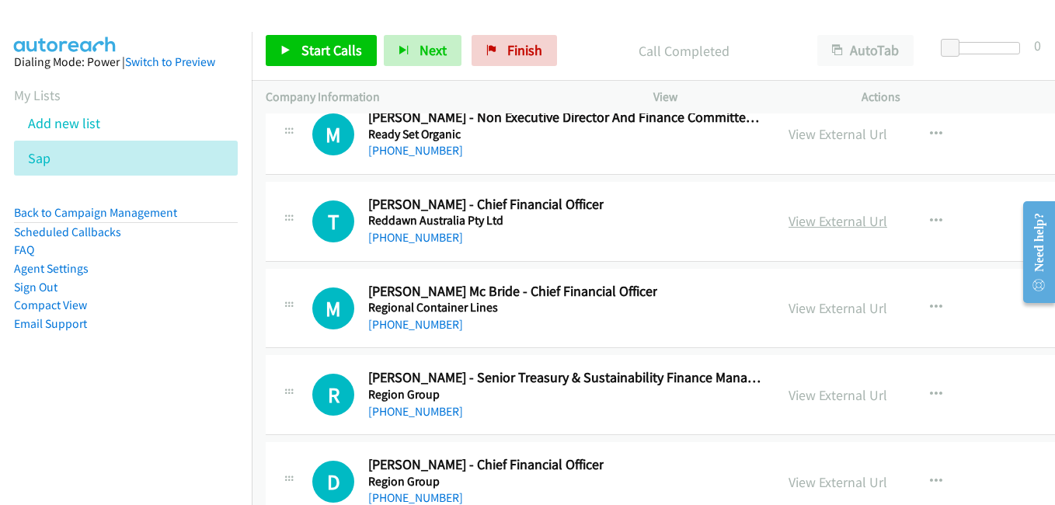
drag, startPoint x: 838, startPoint y: 220, endPoint x: 787, endPoint y: 216, distance: 50.7
click at [838, 220] on link "View External Url" at bounding box center [838, 221] width 99 height 18
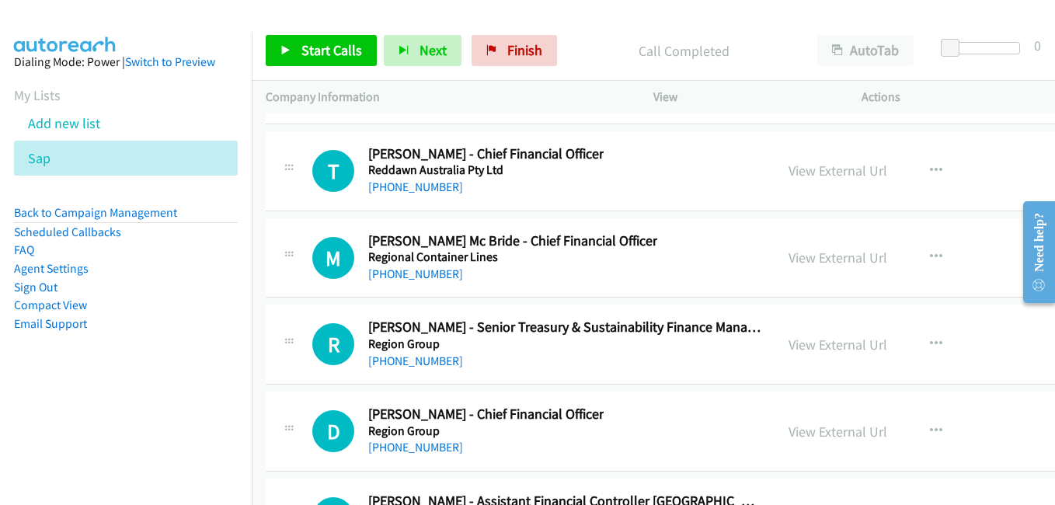
scroll to position [24477, 0]
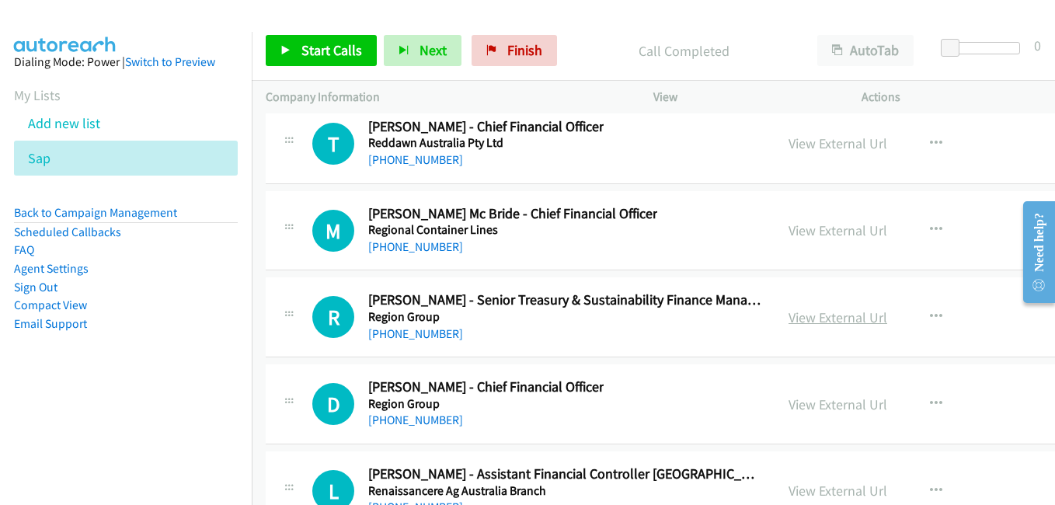
click at [817, 318] on link "View External Url" at bounding box center [838, 317] width 99 height 18
drag, startPoint x: 815, startPoint y: 404, endPoint x: 777, endPoint y: 377, distance: 46.8
click at [815, 404] on link "View External Url" at bounding box center [838, 405] width 99 height 18
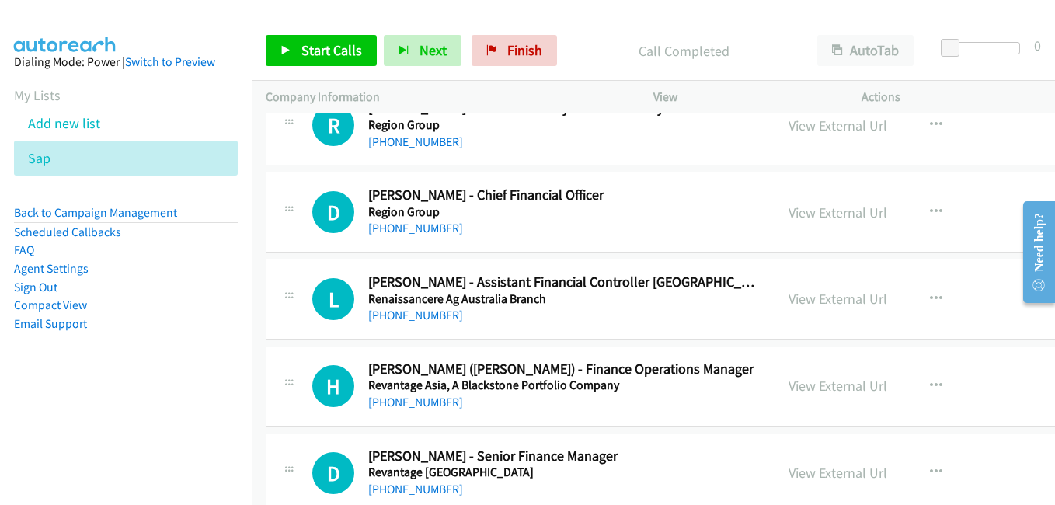
scroll to position [24710, 0]
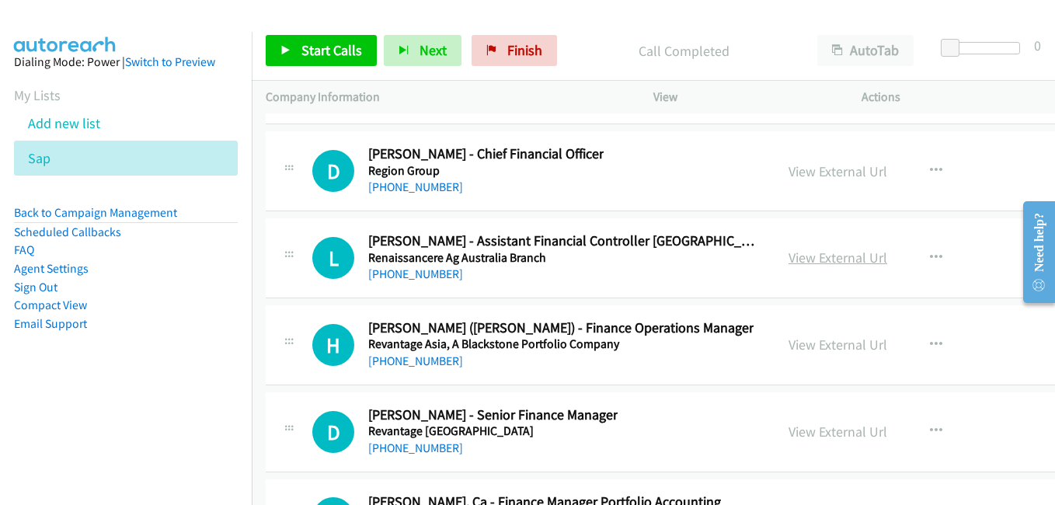
click at [817, 265] on link "View External Url" at bounding box center [838, 258] width 99 height 18
drag, startPoint x: 848, startPoint y: 346, endPoint x: 856, endPoint y: 348, distance: 8.9
click at [848, 346] on link "View External Url" at bounding box center [838, 345] width 99 height 18
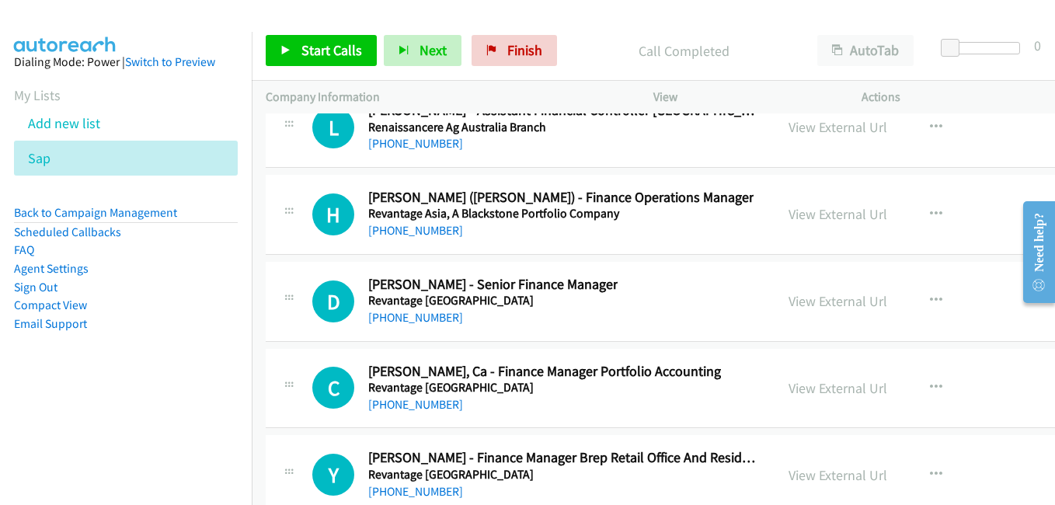
scroll to position [24866, 0]
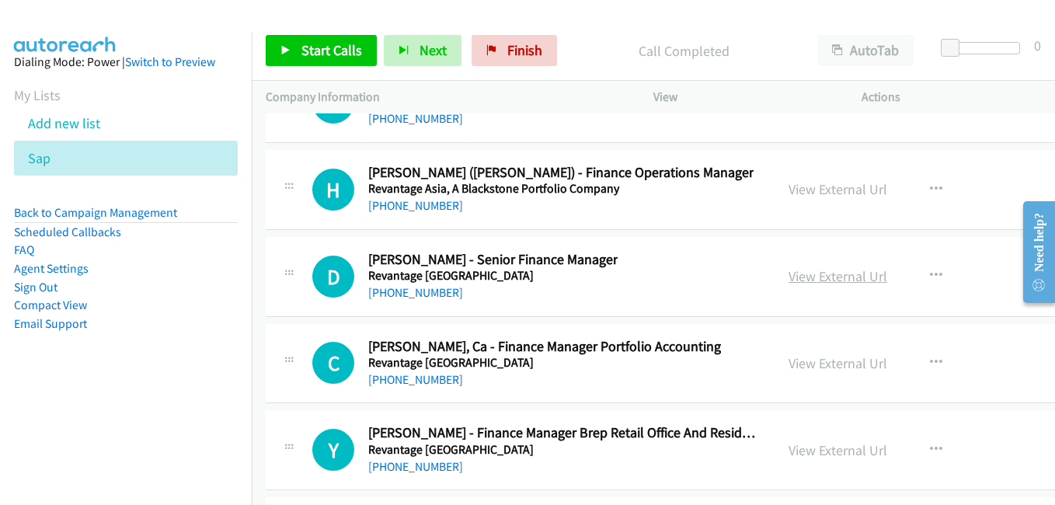
click at [807, 274] on link "View External Url" at bounding box center [838, 276] width 99 height 18
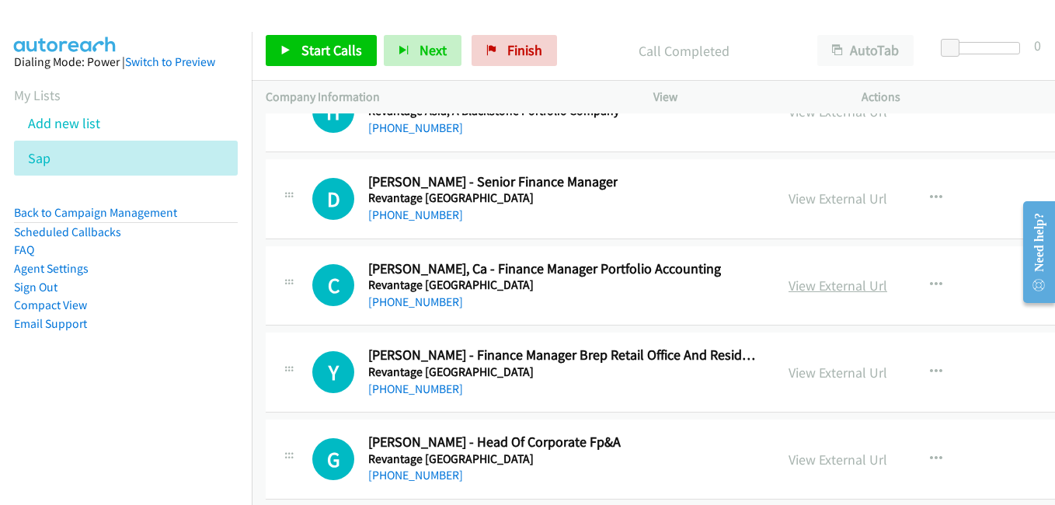
click at [809, 290] on link "View External Url" at bounding box center [838, 286] width 99 height 18
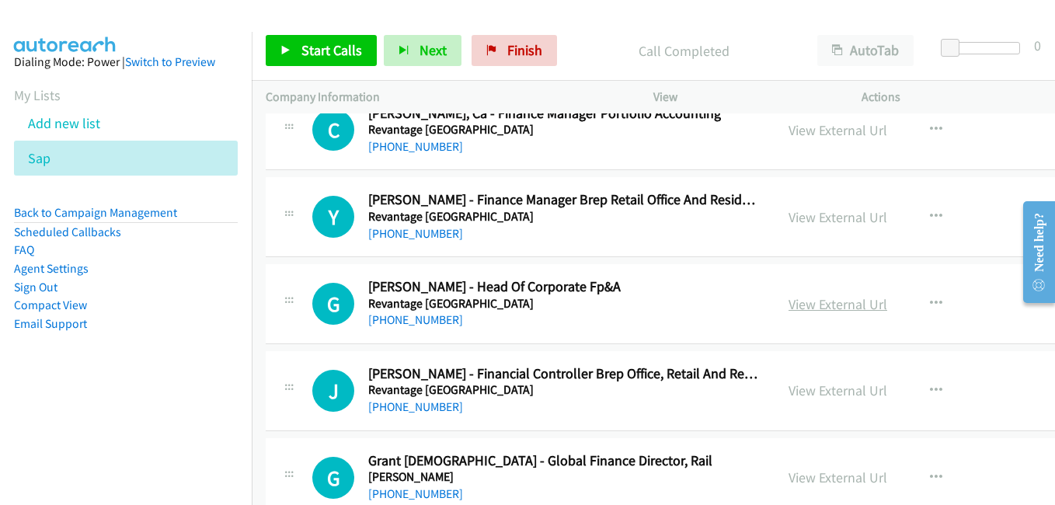
click at [834, 303] on link "View External Url" at bounding box center [838, 304] width 99 height 18
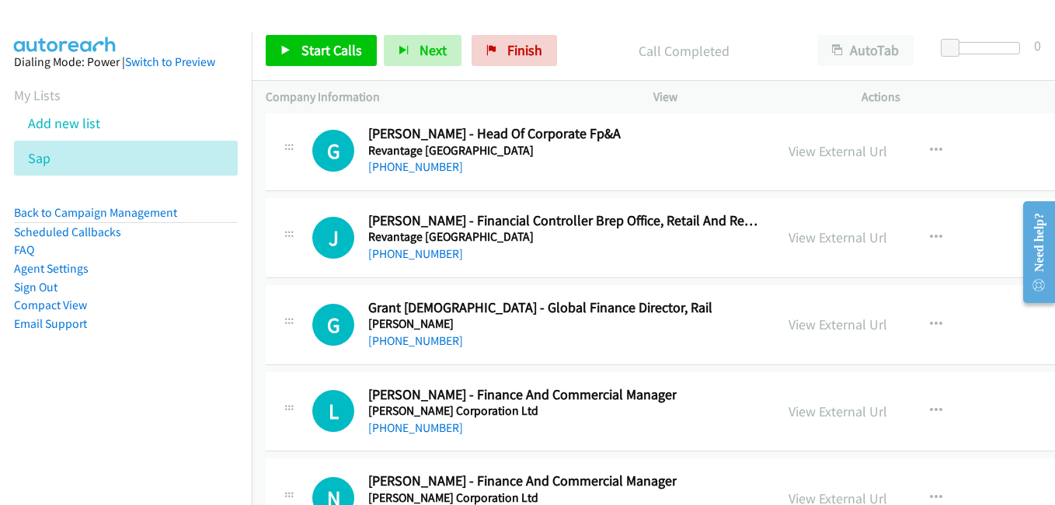
scroll to position [25254, 0]
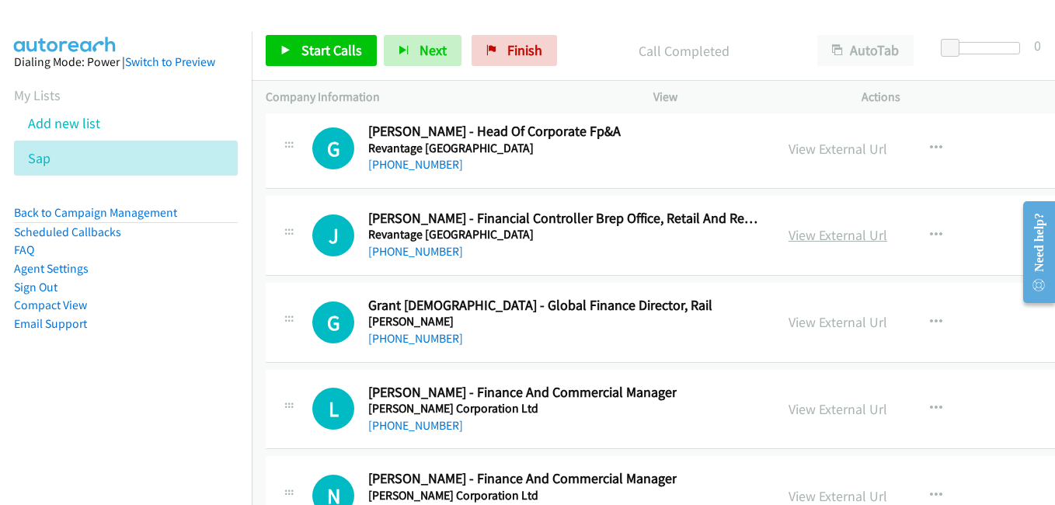
click at [821, 237] on link "View External Url" at bounding box center [838, 235] width 99 height 18
